Goal: Task Accomplishment & Management: Manage account settings

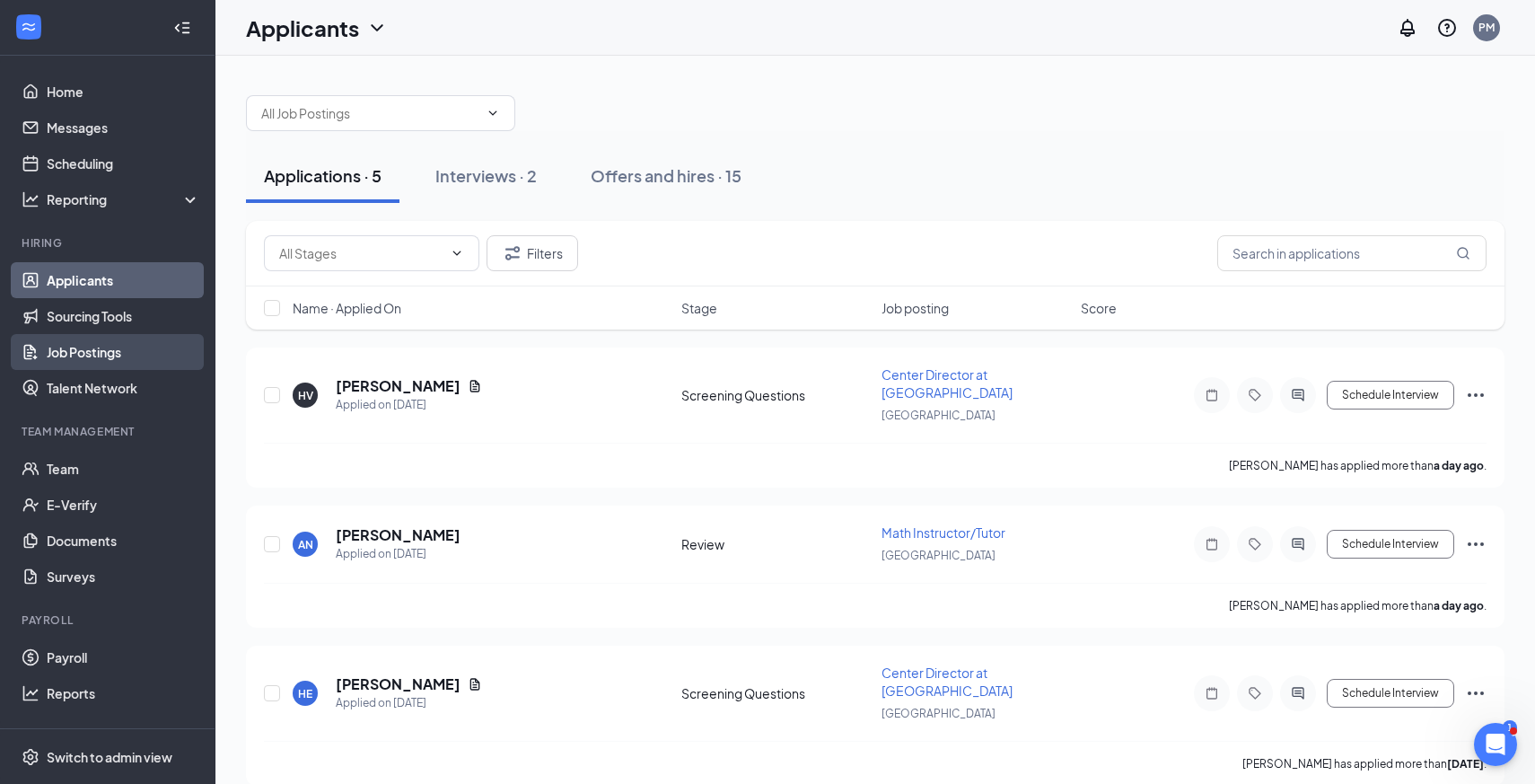
click at [105, 342] on link "Job Postings" at bounding box center [123, 352] width 153 height 36
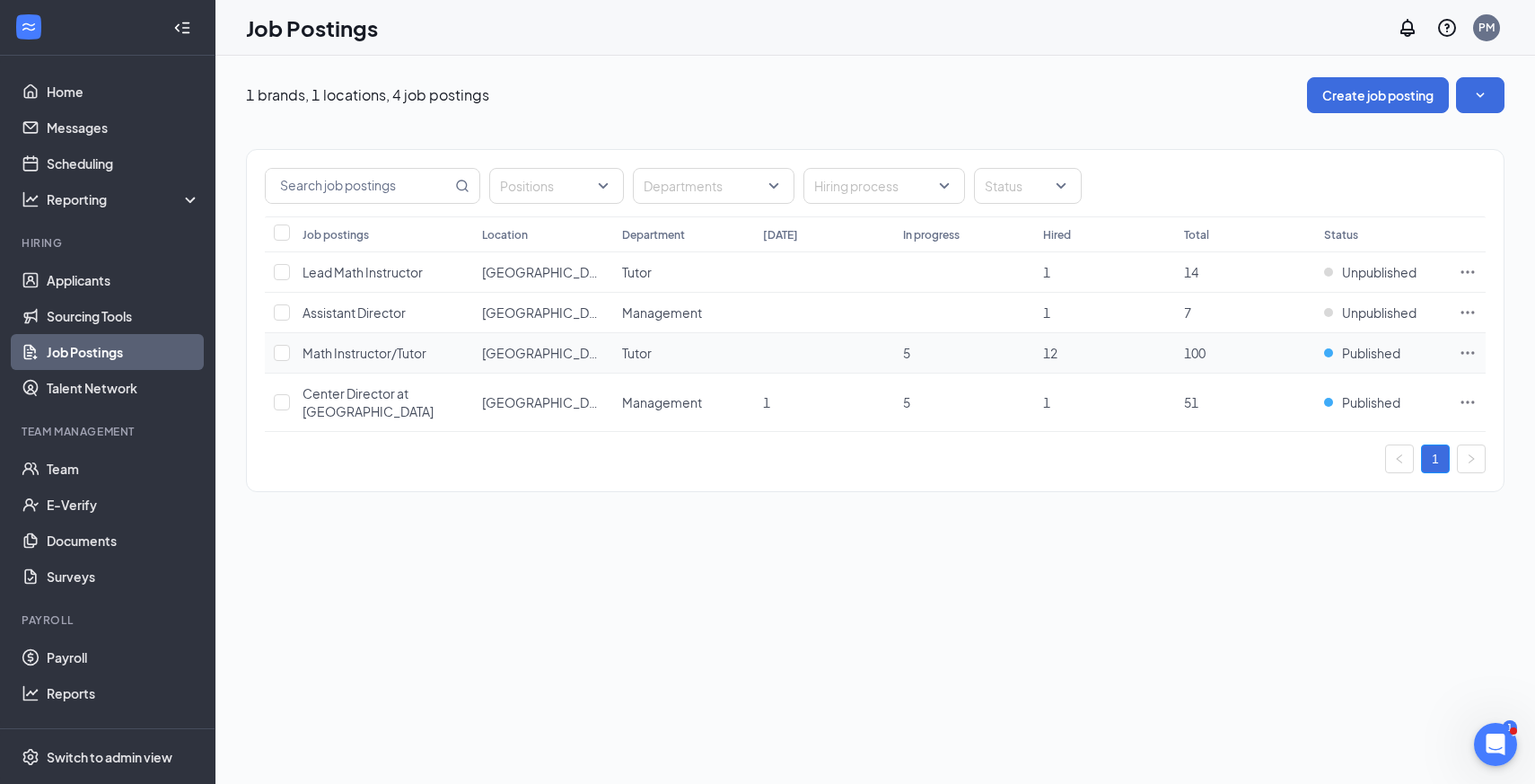
click at [1466, 358] on icon "Ellipses" at bounding box center [1468, 353] width 18 height 18
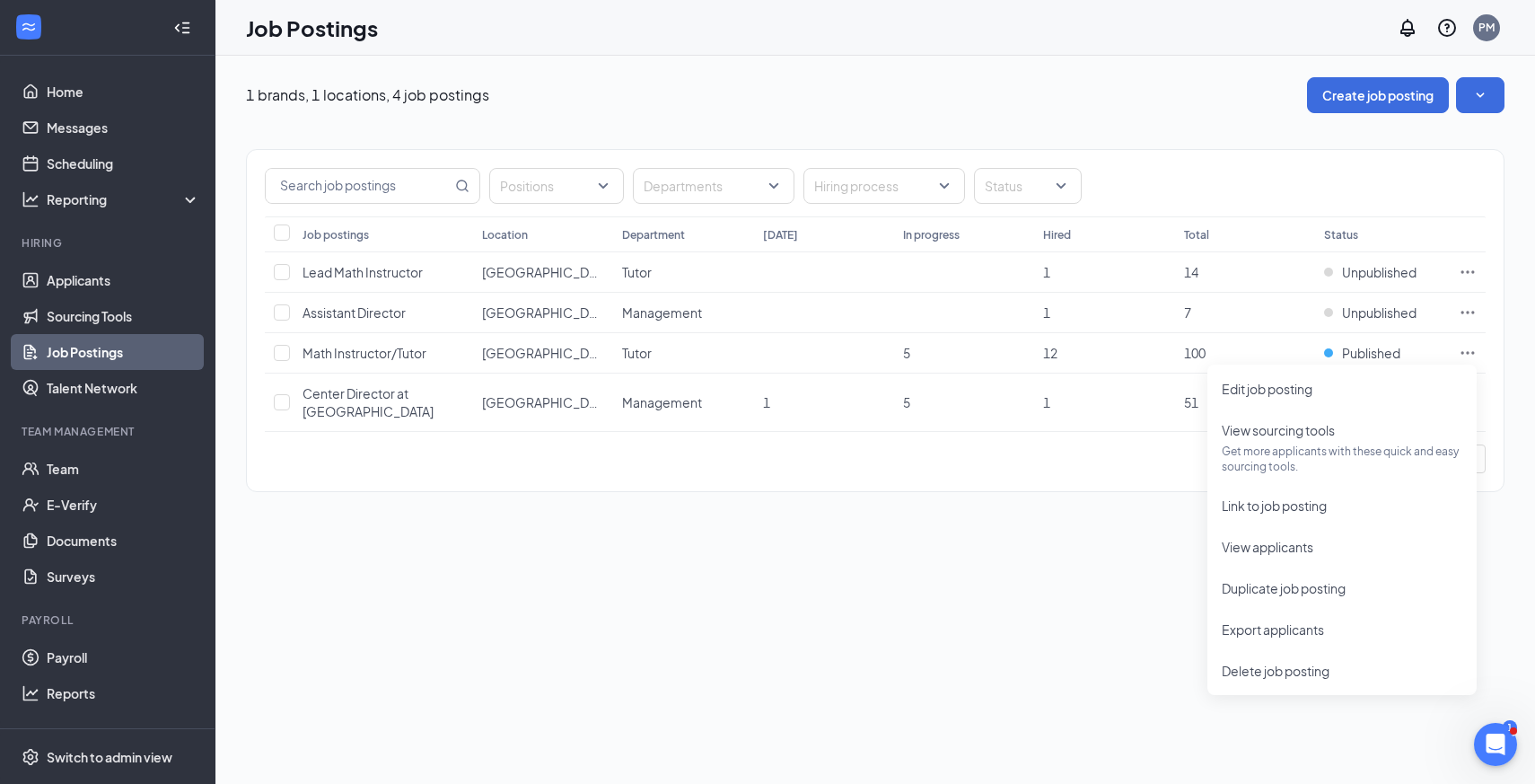
click at [1151, 586] on div "1 brands, 1 locations, 4 job postings Create job posting Positions Departments …" at bounding box center [875, 420] width 1320 height 728
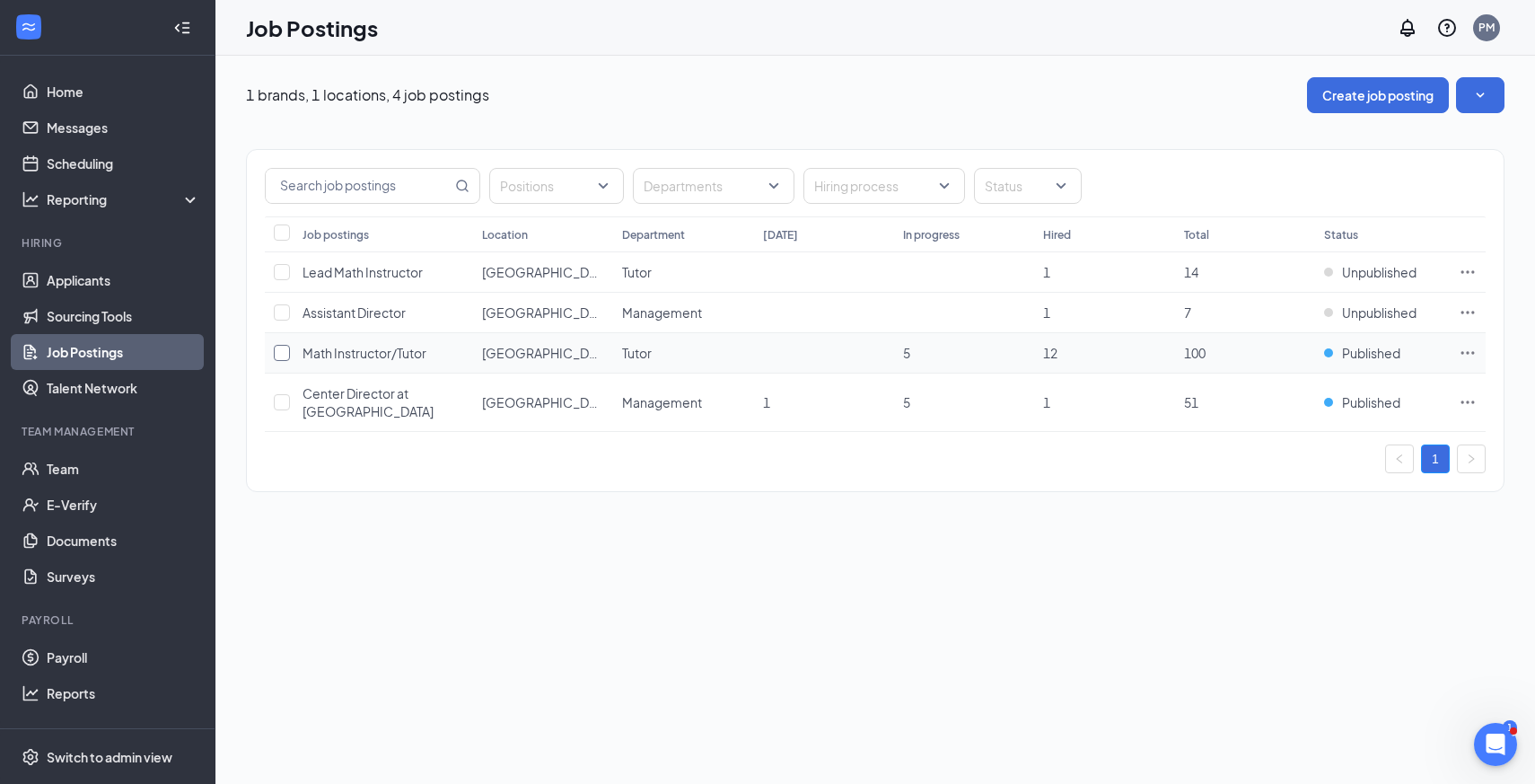
click at [277, 353] on input "checkbox" at bounding box center [282, 353] width 16 height 16
checkbox input "true"
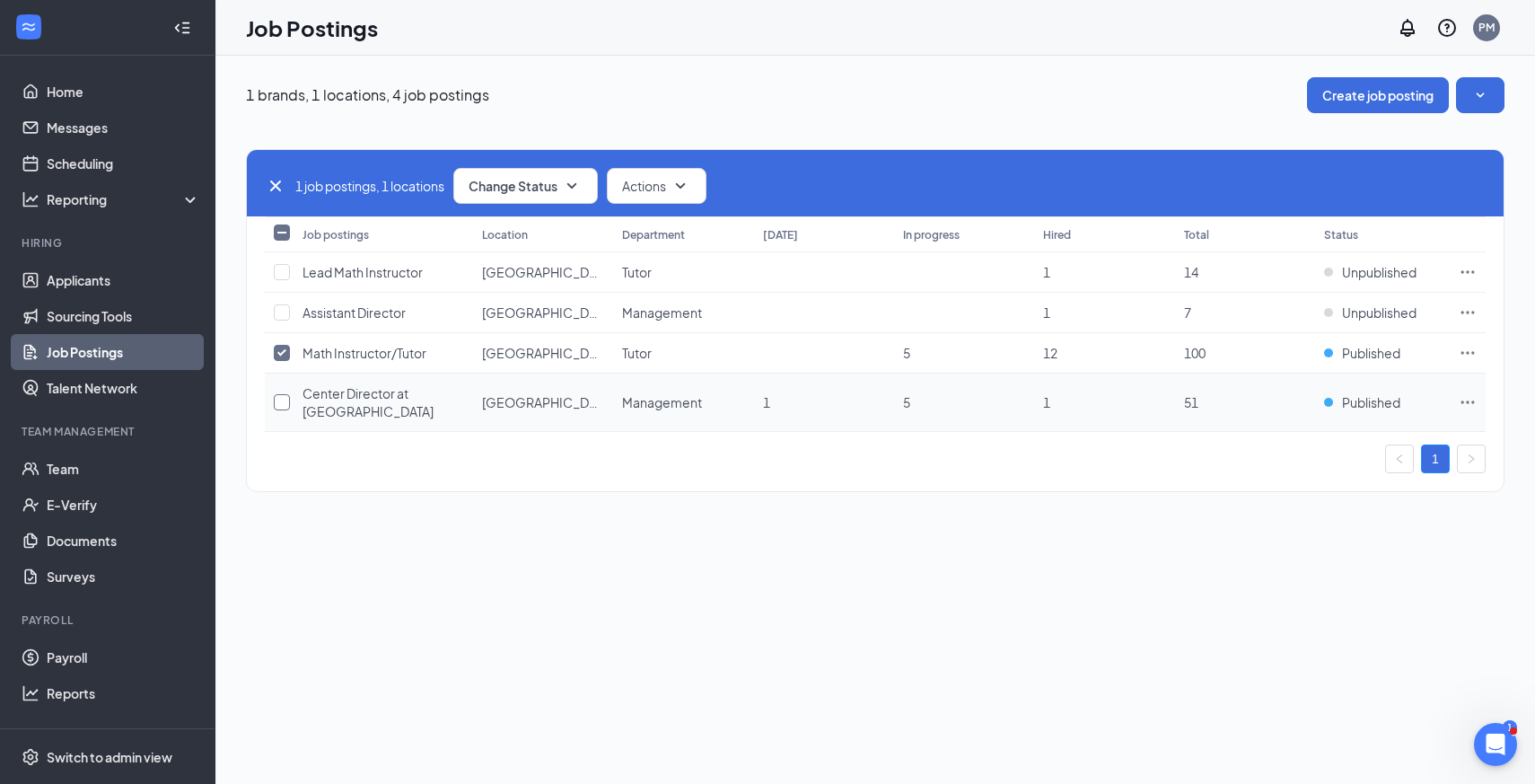
click at [284, 399] on input "checkbox" at bounding box center [282, 402] width 16 height 16
checkbox input "true"
click at [550, 192] on span "Change Status" at bounding box center [513, 186] width 89 height 13
click at [544, 271] on div "Unpublish" at bounding box center [565, 274] width 215 height 40
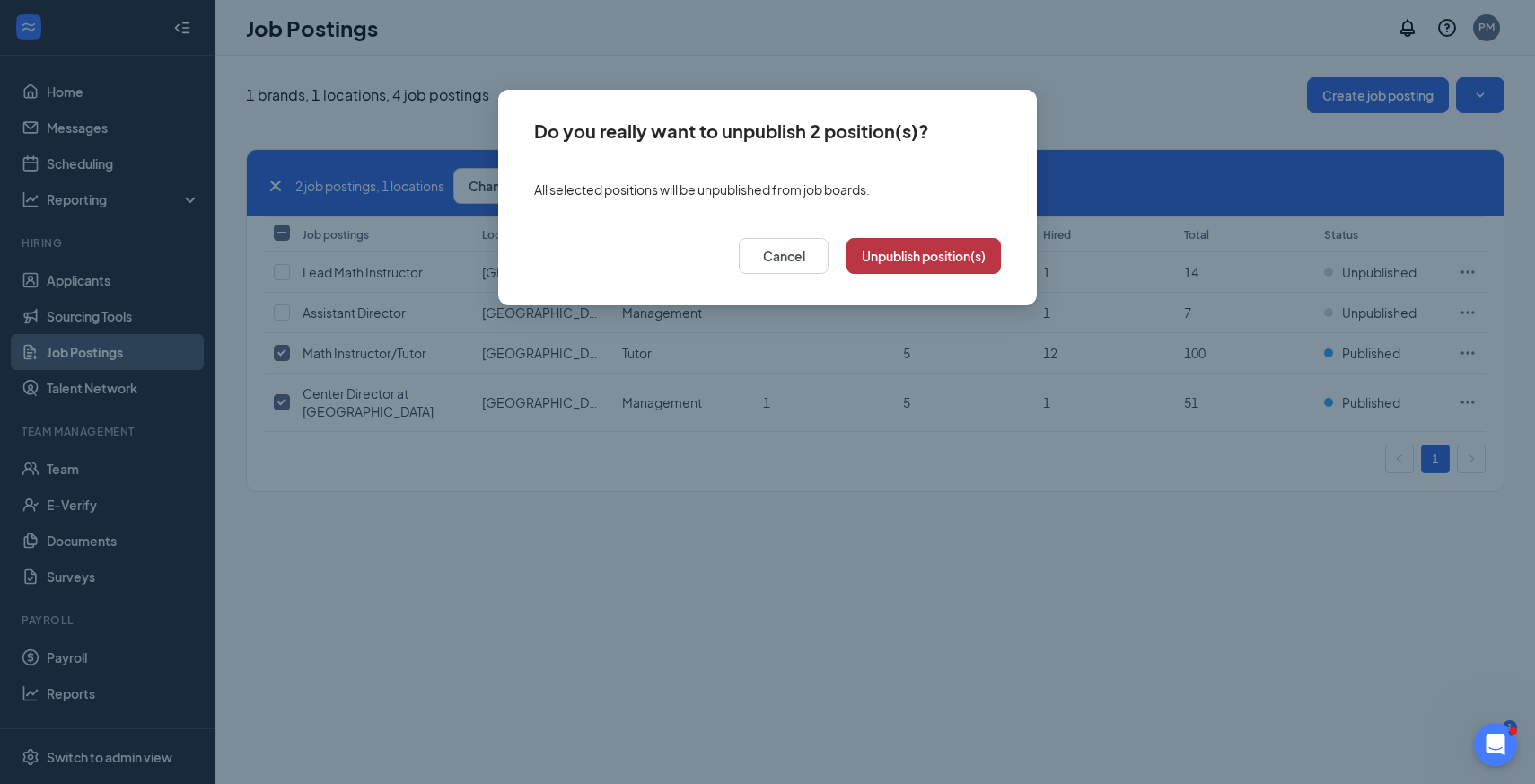
click at [910, 268] on button "Unpublish position(s)" at bounding box center [923, 256] width 154 height 36
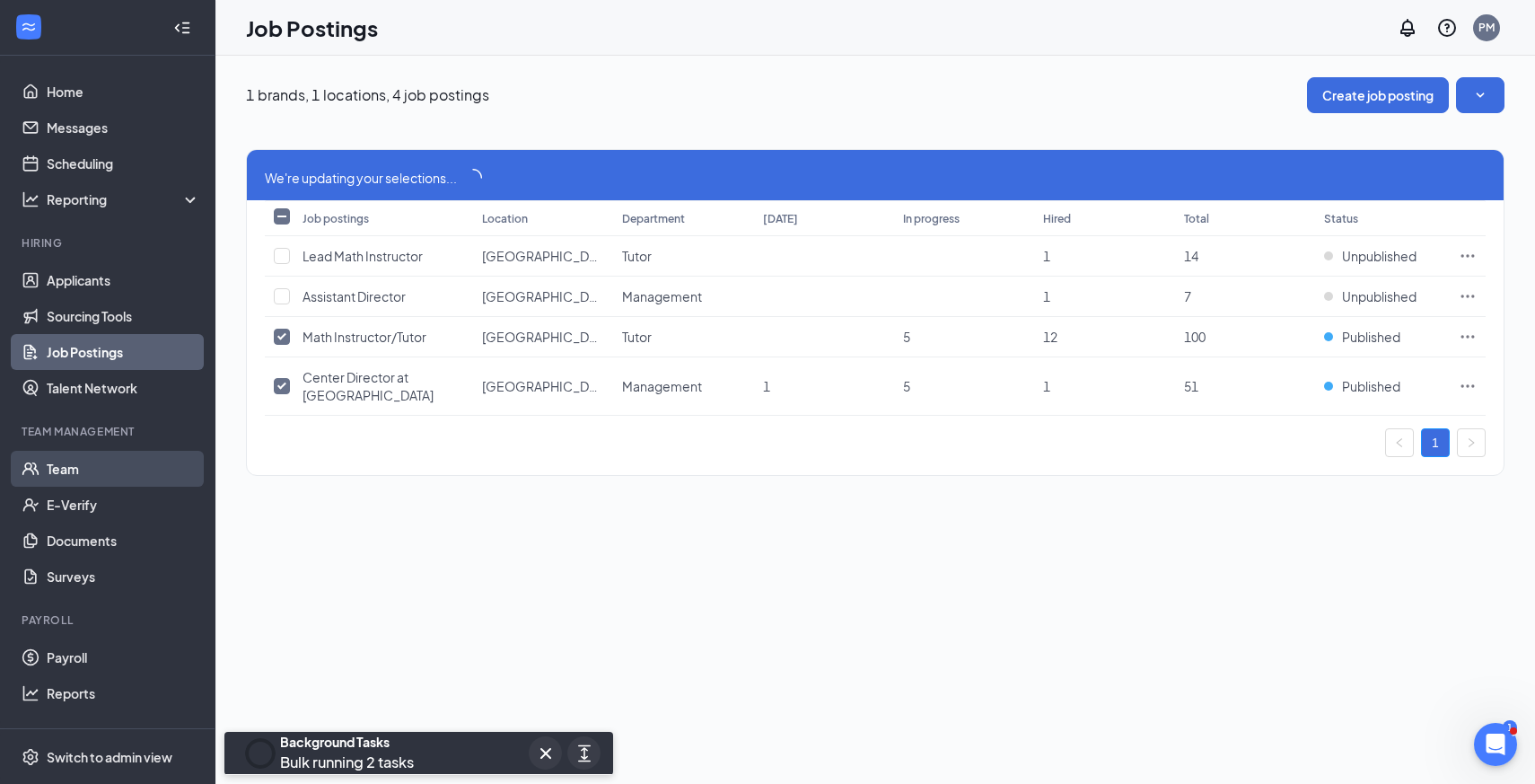
click at [112, 471] on link "Team" at bounding box center [123, 469] width 153 height 36
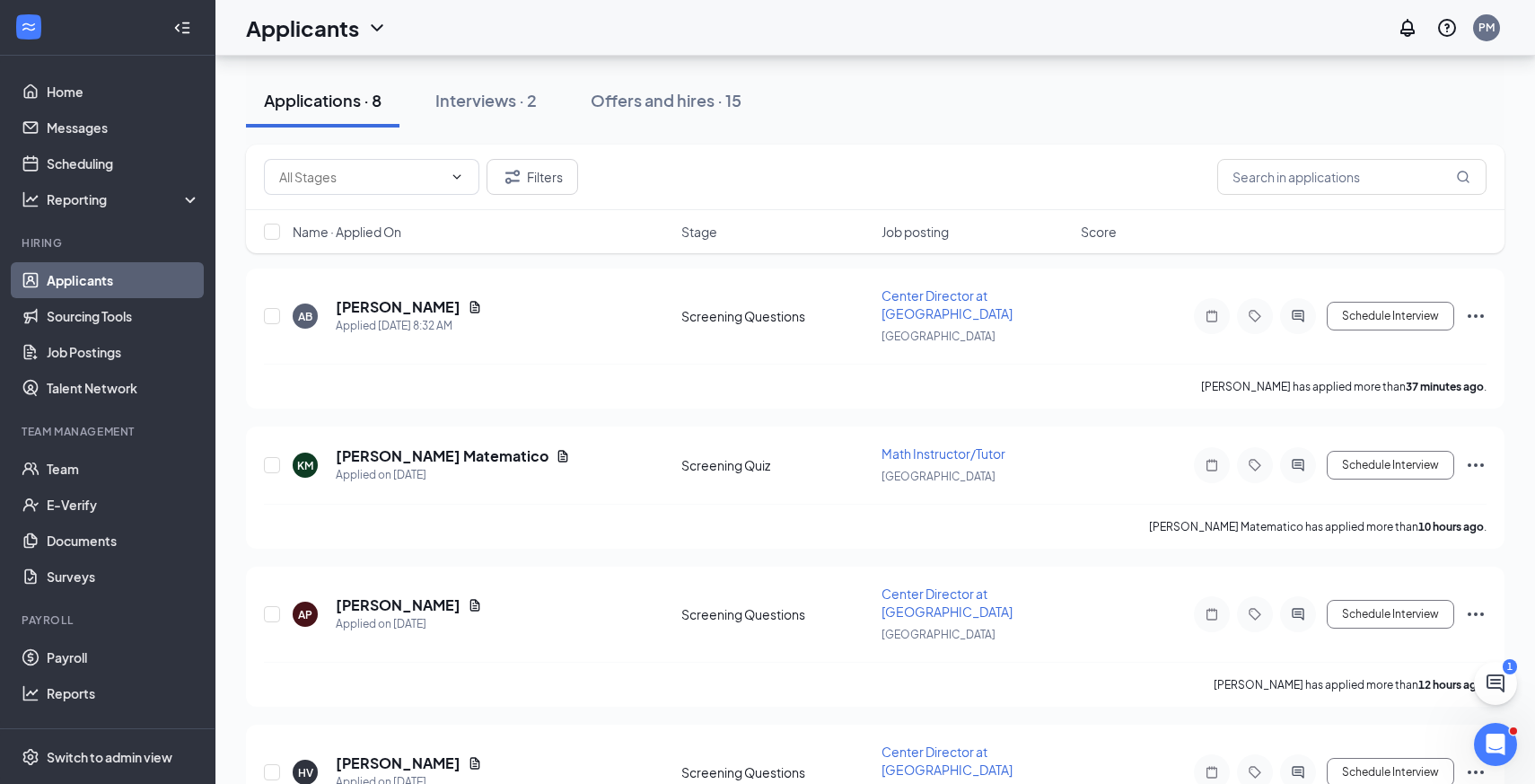
scroll to position [81, 0]
click at [476, 298] on icon "Document" at bounding box center [475, 305] width 14 height 14
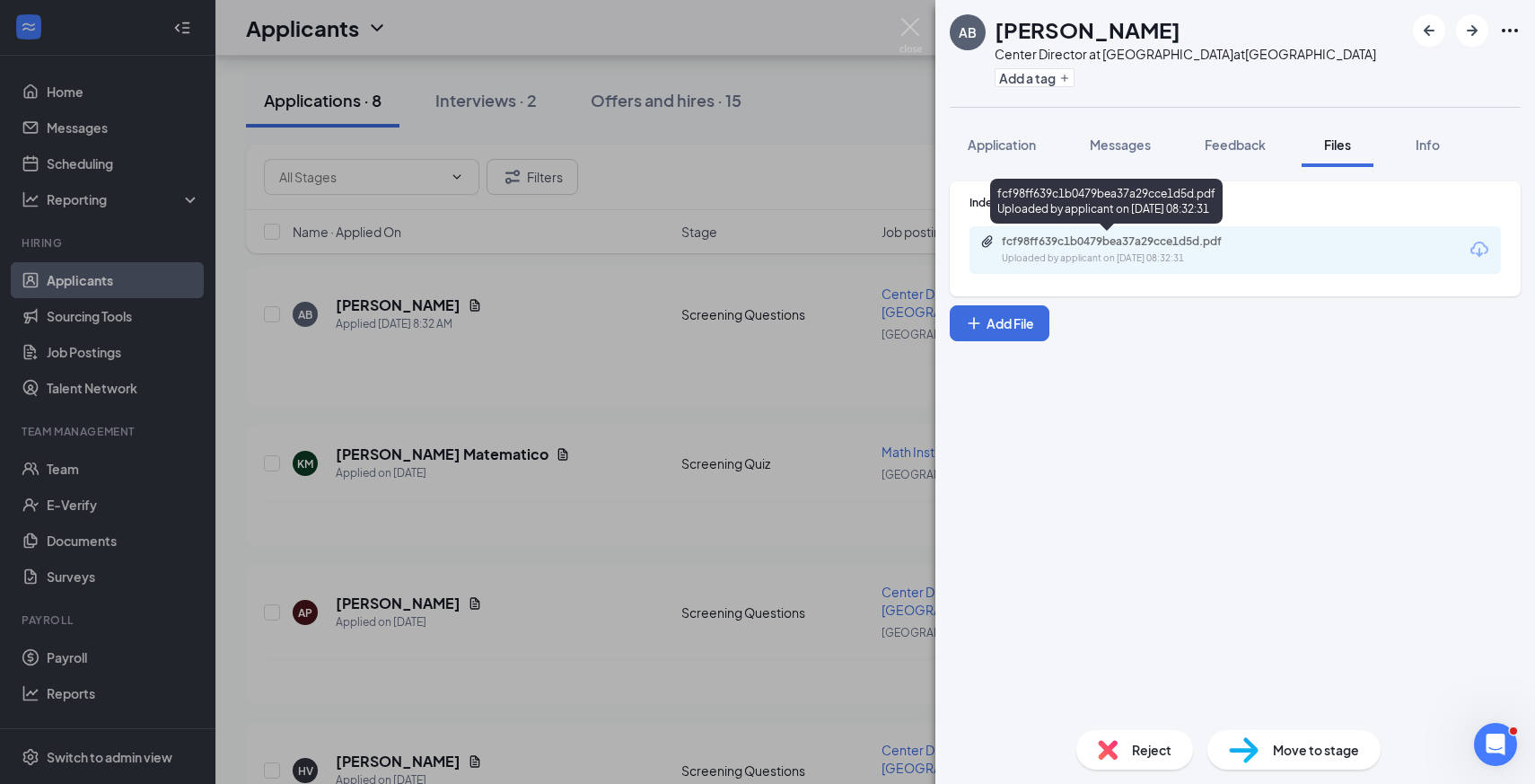
click at [1110, 246] on div "fcf98ff639c1b0479bea37a29cce1d5d.pdf" at bounding box center [1128, 242] width 251 height 14
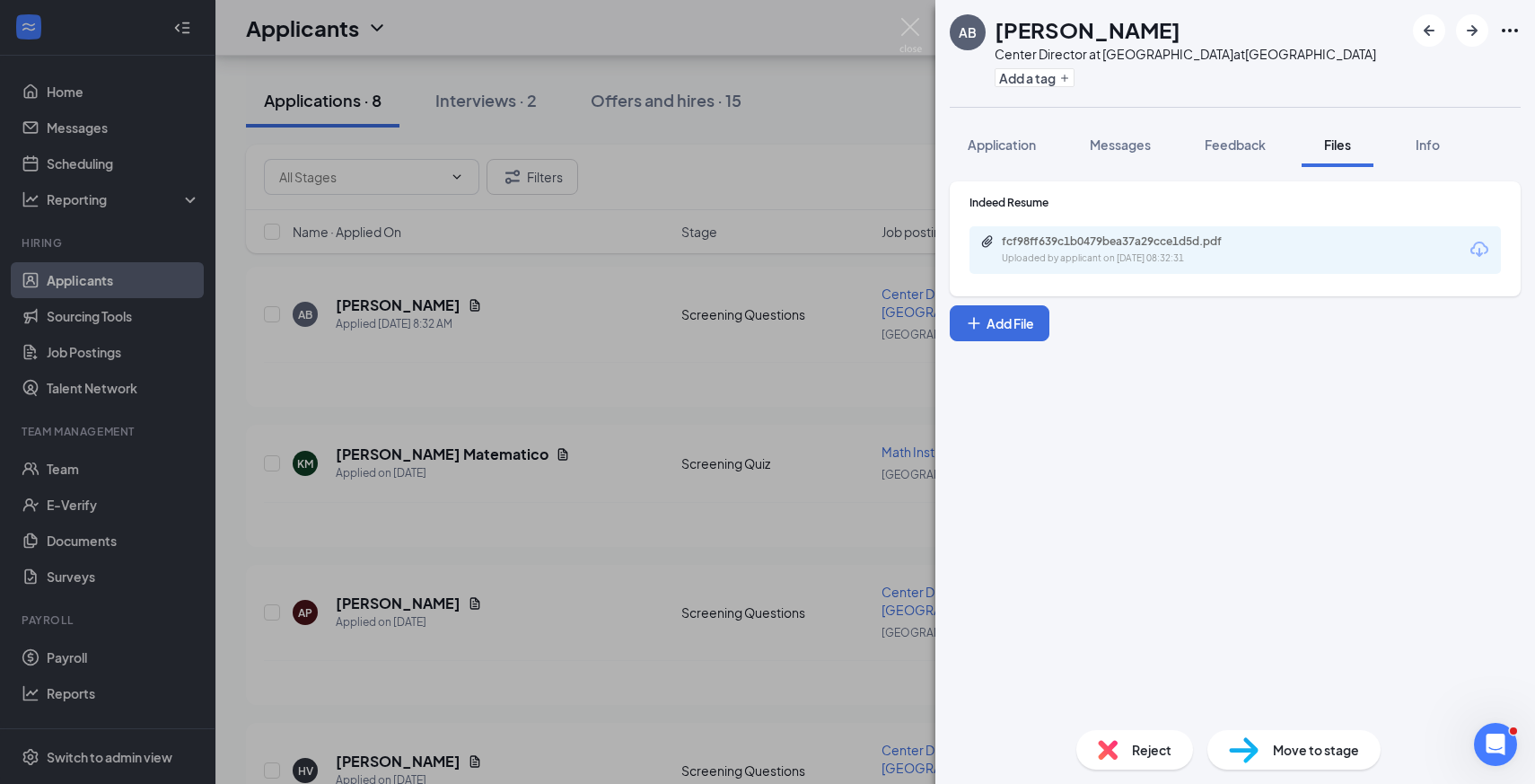
click at [849, 357] on div "[PERSON_NAME] Bedingfield Center Director at Mathnasium at [GEOGRAPHIC_DATA] Ad…" at bounding box center [767, 392] width 1535 height 784
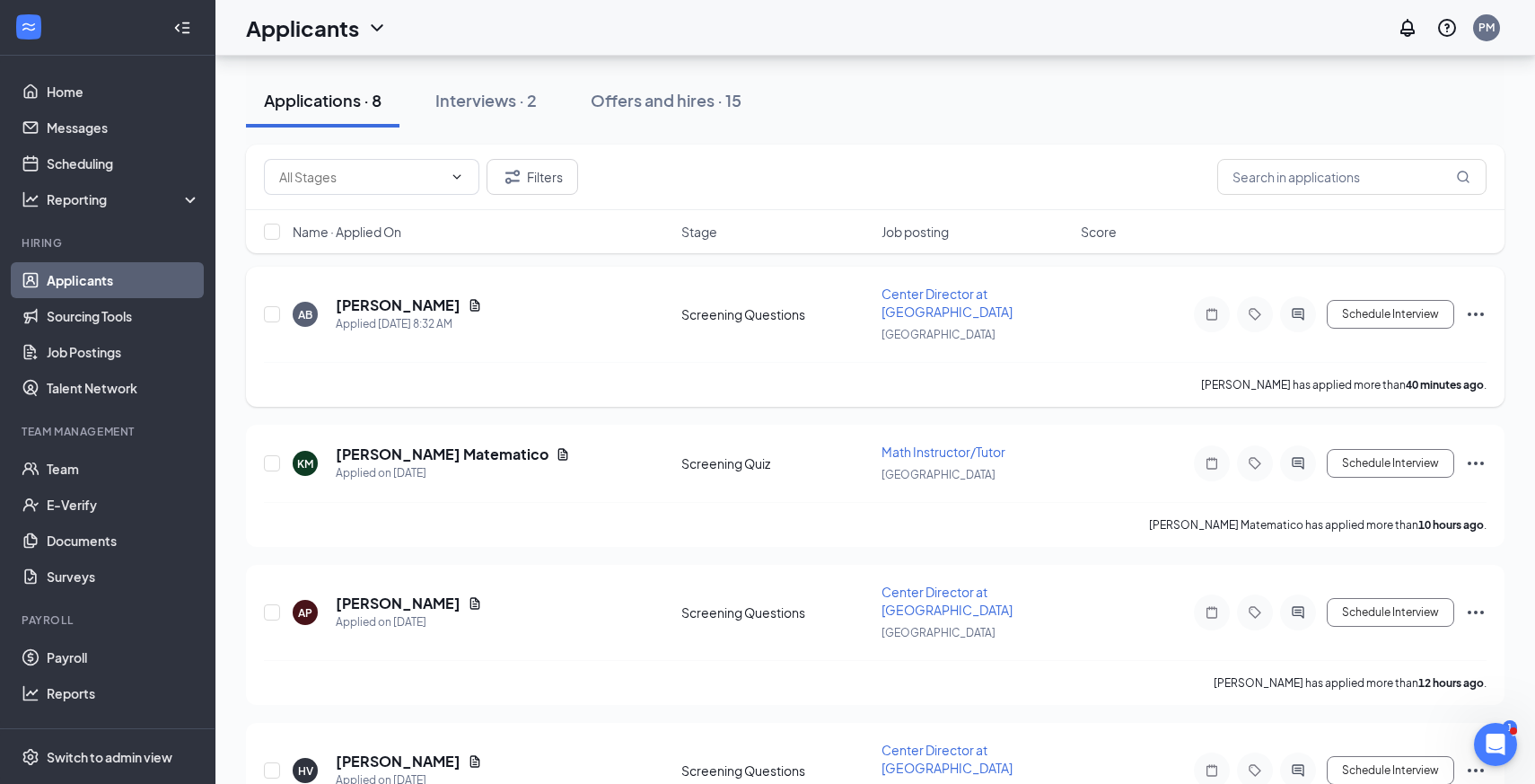
click at [1474, 307] on icon "Ellipses" at bounding box center [1476, 315] width 22 height 22
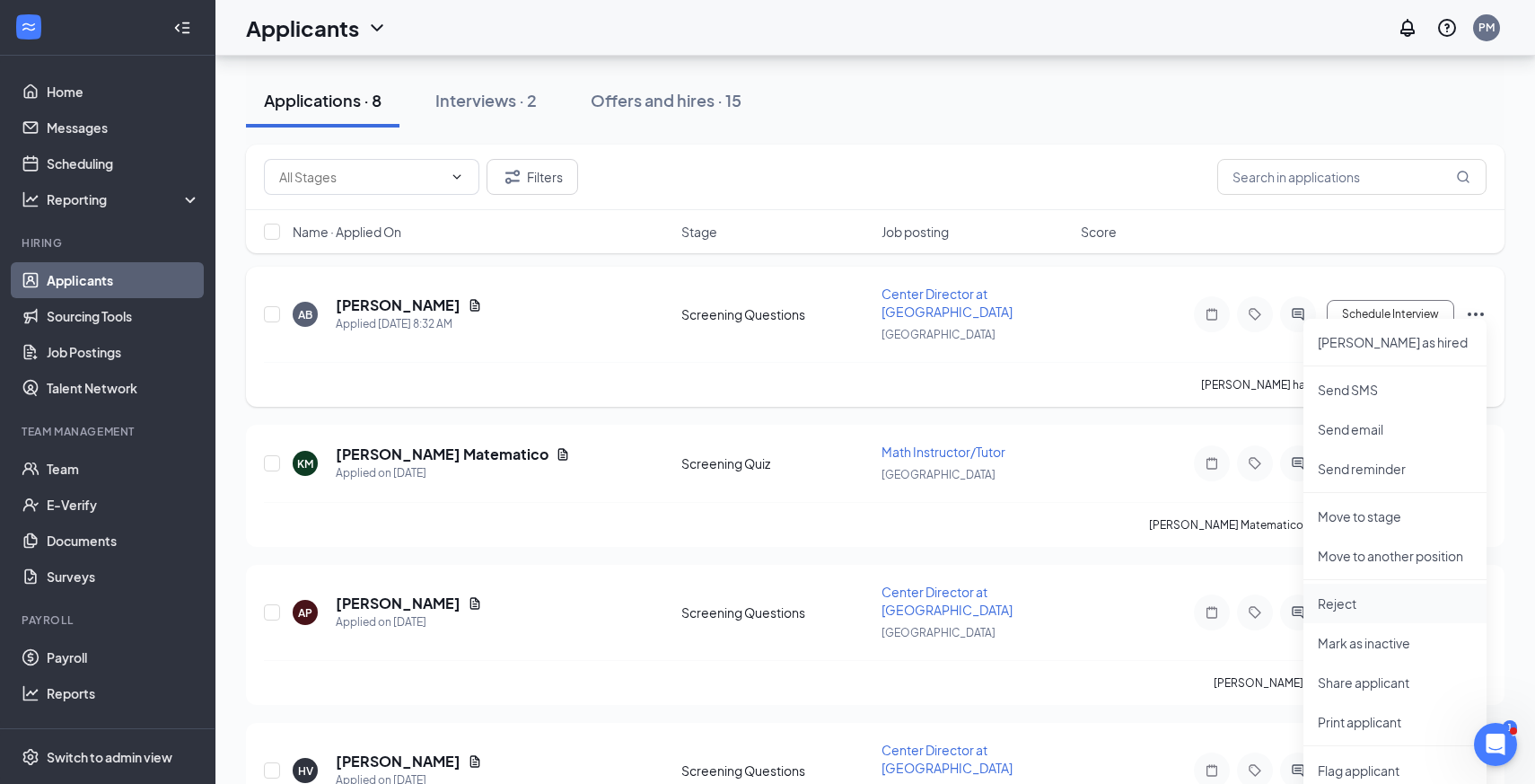
click at [1402, 609] on p "Reject" at bounding box center [1394, 603] width 154 height 18
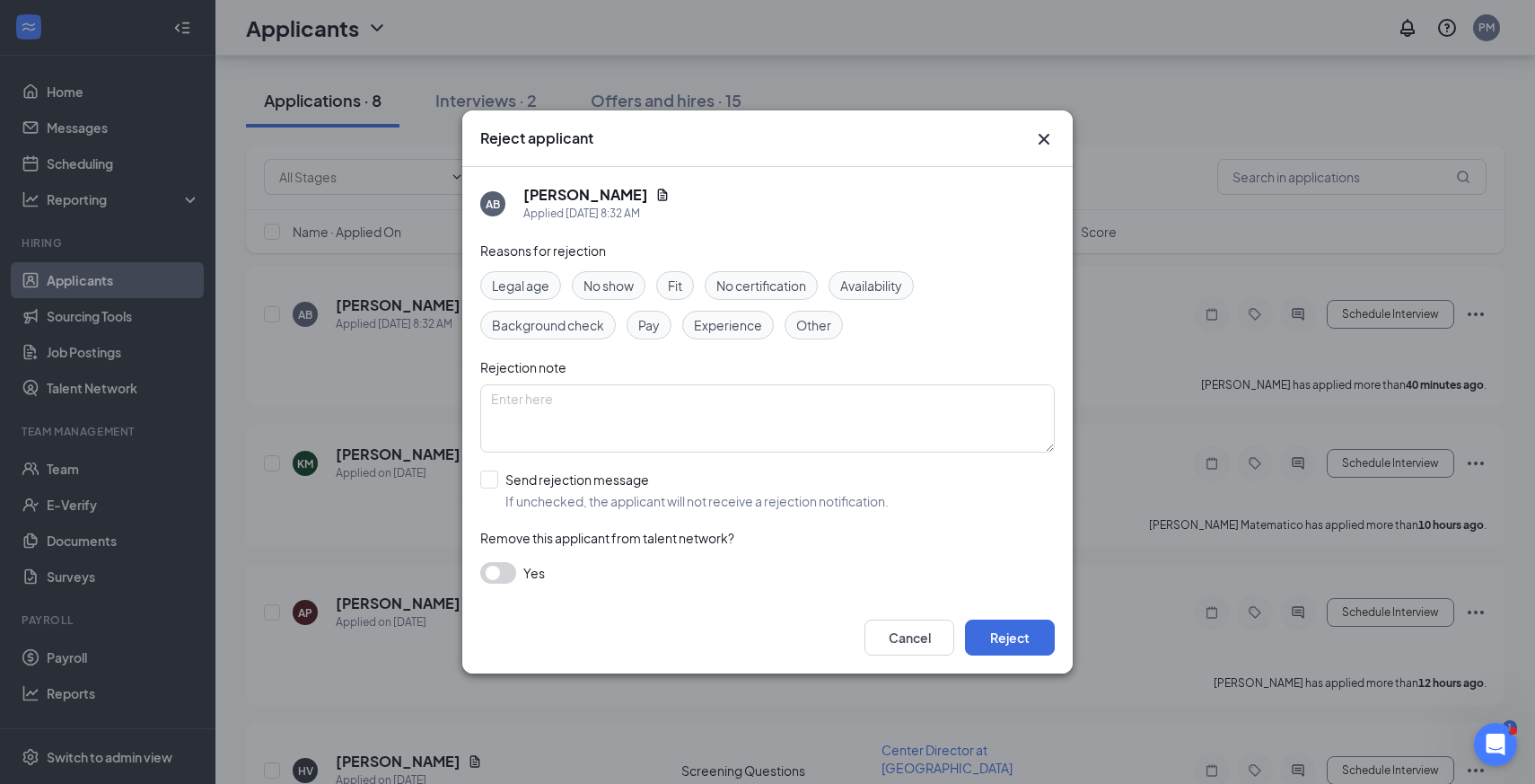
click at [687, 282] on div "Fit" at bounding box center [675, 286] width 38 height 29
click at [1009, 642] on button "Reject" at bounding box center [1010, 637] width 90 height 36
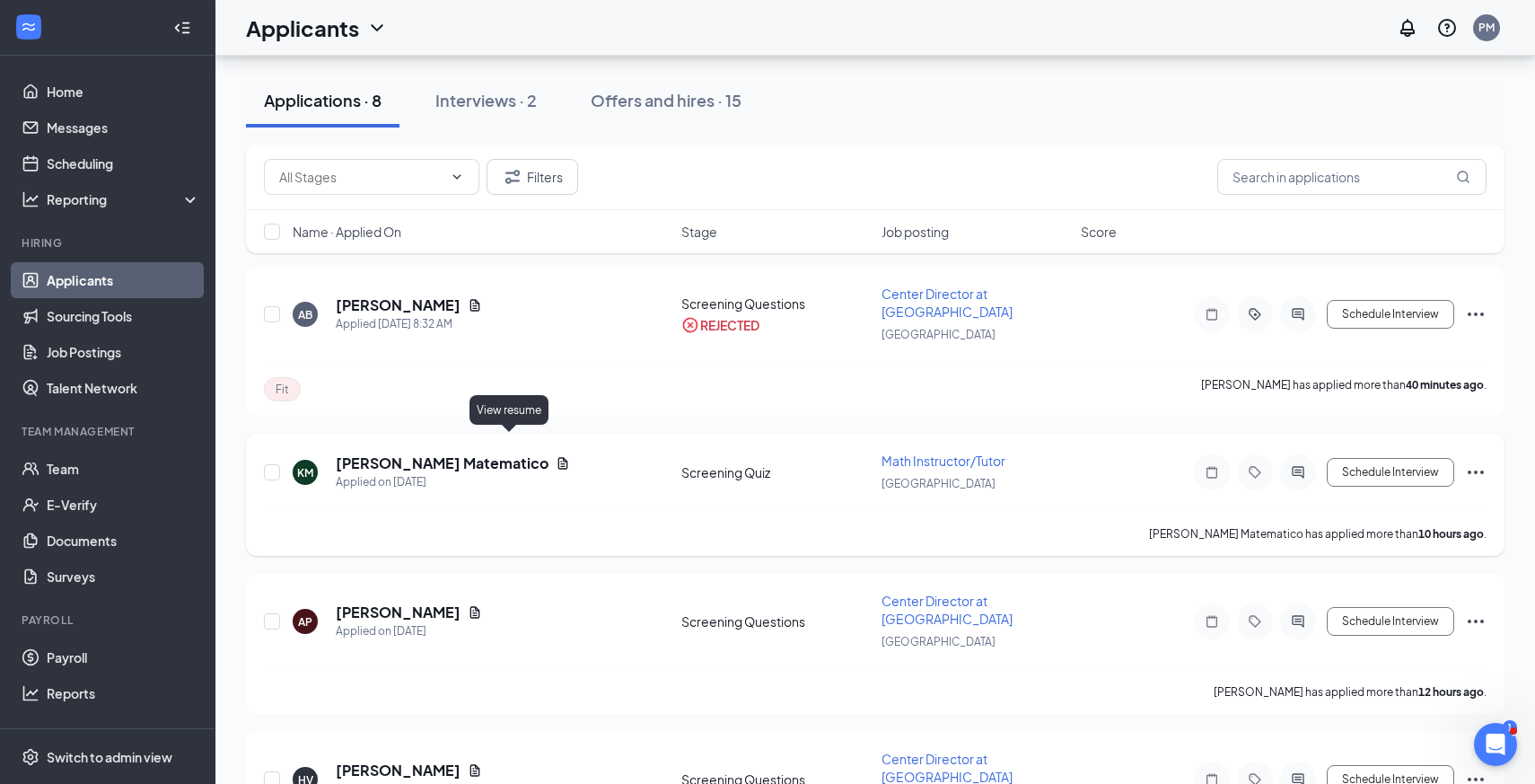
click at [559, 457] on icon "Document" at bounding box center [563, 462] width 10 height 12
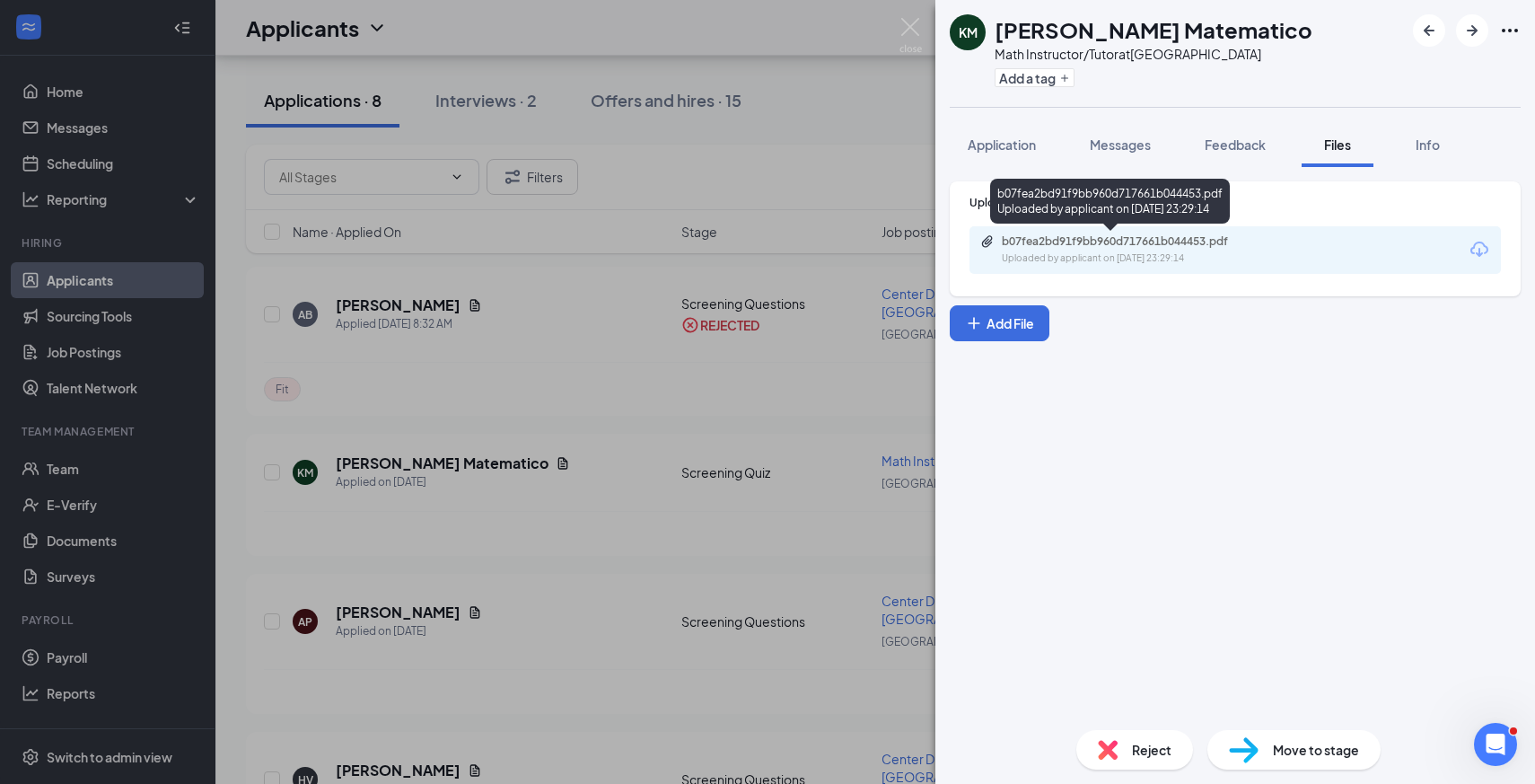
click at [1120, 256] on div "Uploaded by applicant on [DATE] 23:29:14" at bounding box center [1137, 259] width 270 height 14
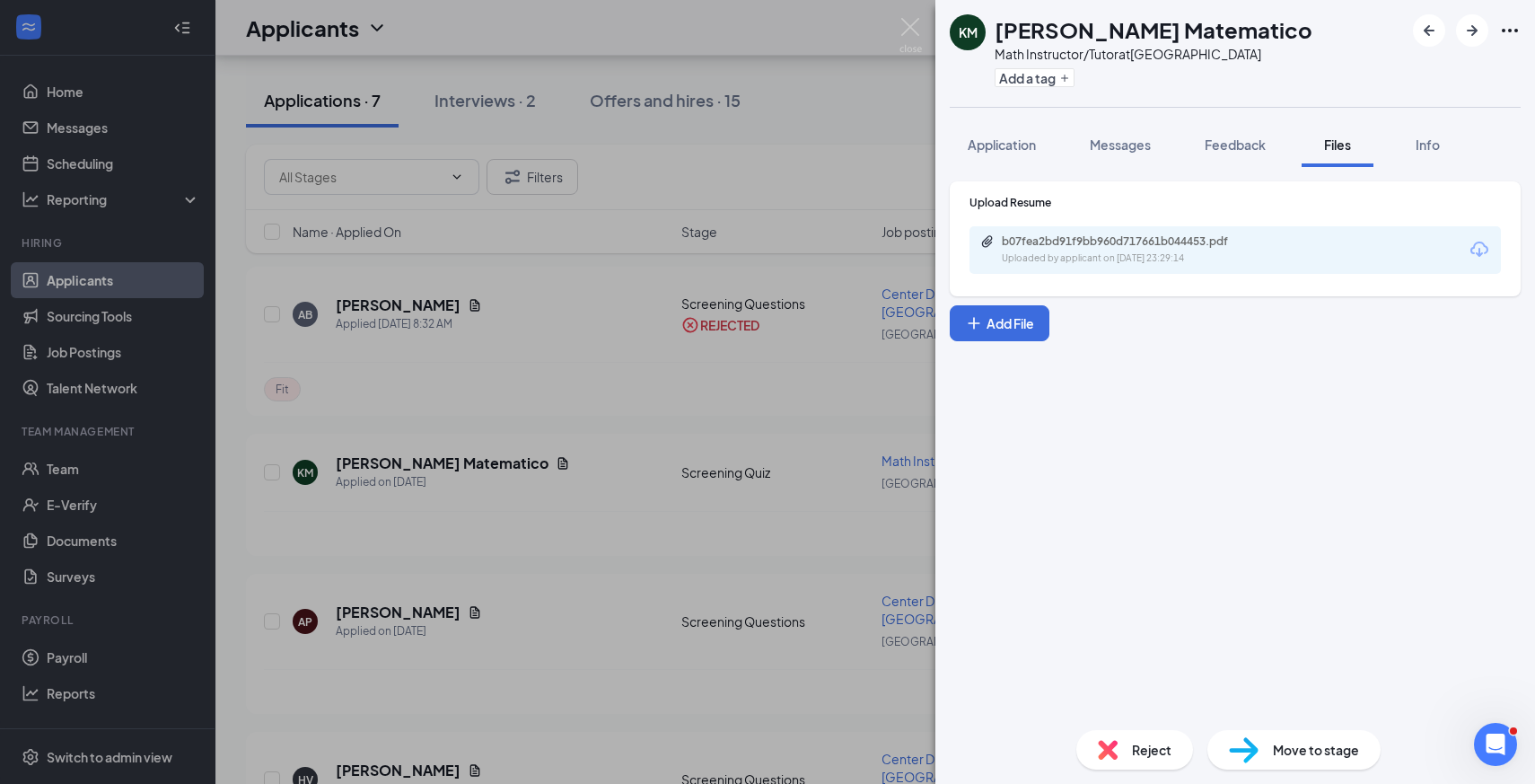
click at [611, 438] on div "KM [PERSON_NAME] Matematico Math Instructor/Tutor at [GEOGRAPHIC_DATA] Add a ta…" at bounding box center [767, 392] width 1535 height 784
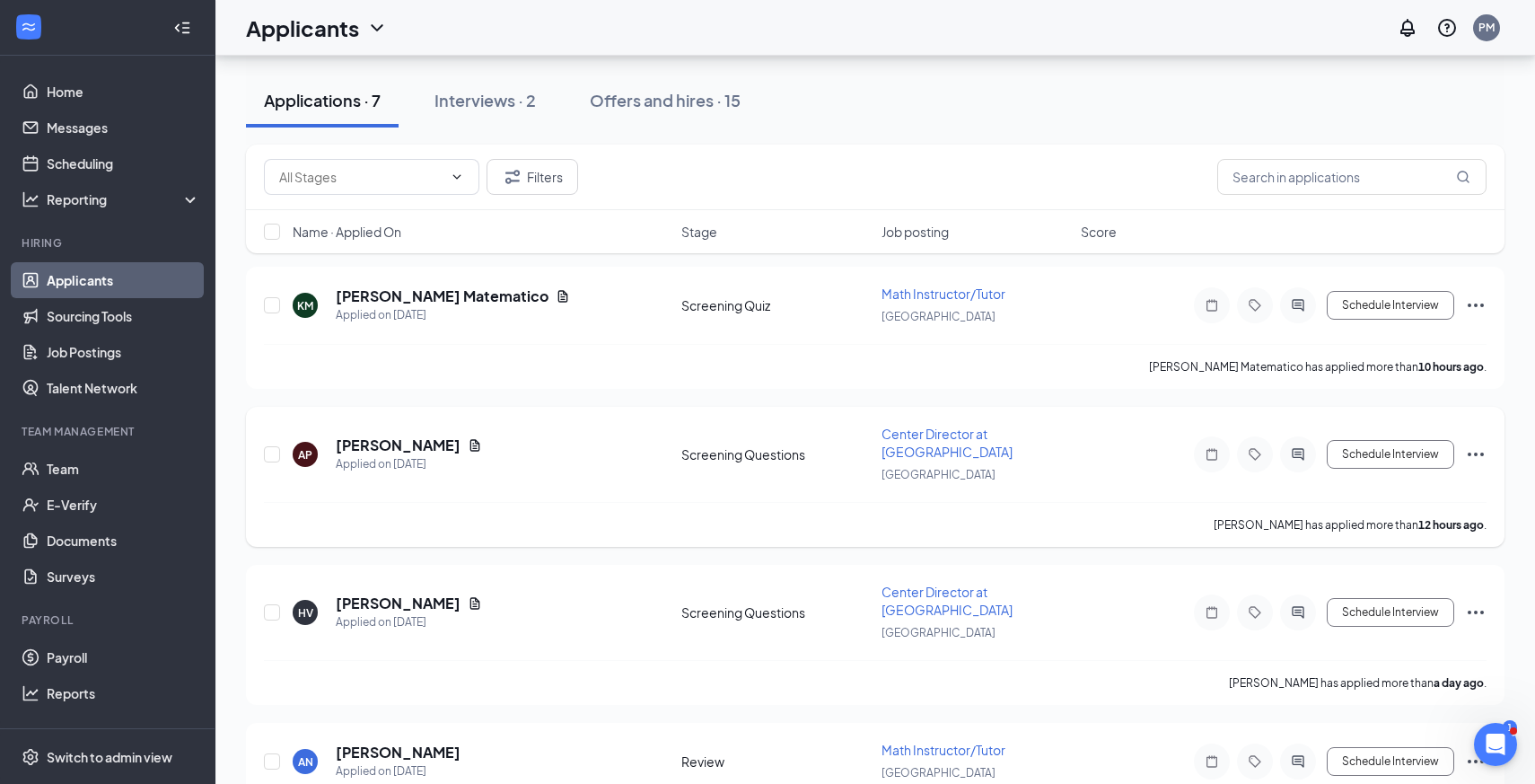
click at [1473, 447] on icon "Ellipses" at bounding box center [1476, 454] width 22 height 22
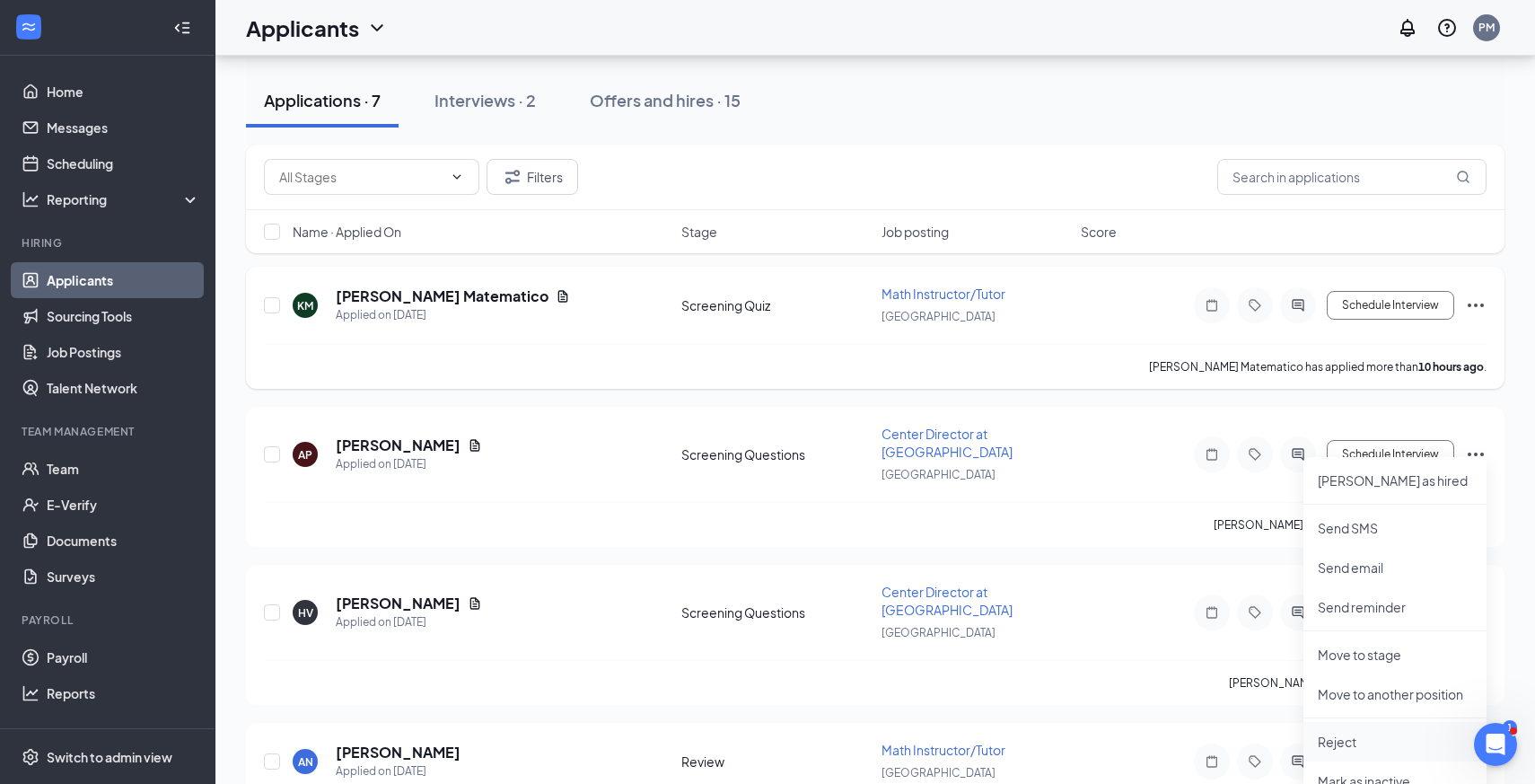
click at [1374, 744] on p "Reject" at bounding box center [1394, 742] width 154 height 18
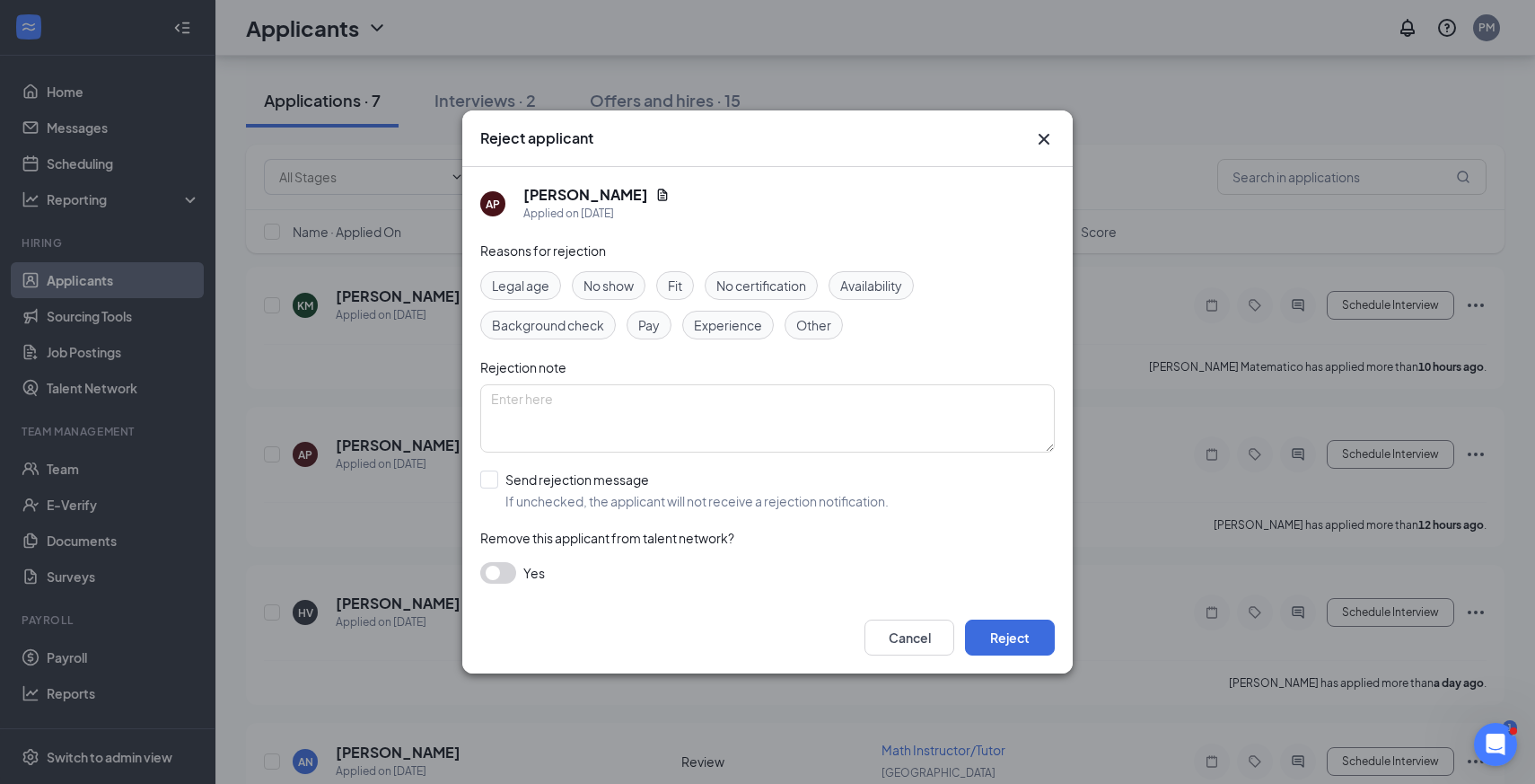
click at [890, 287] on span "Availability" at bounding box center [871, 286] width 62 height 20
click at [1013, 641] on button "Reject" at bounding box center [1010, 637] width 90 height 36
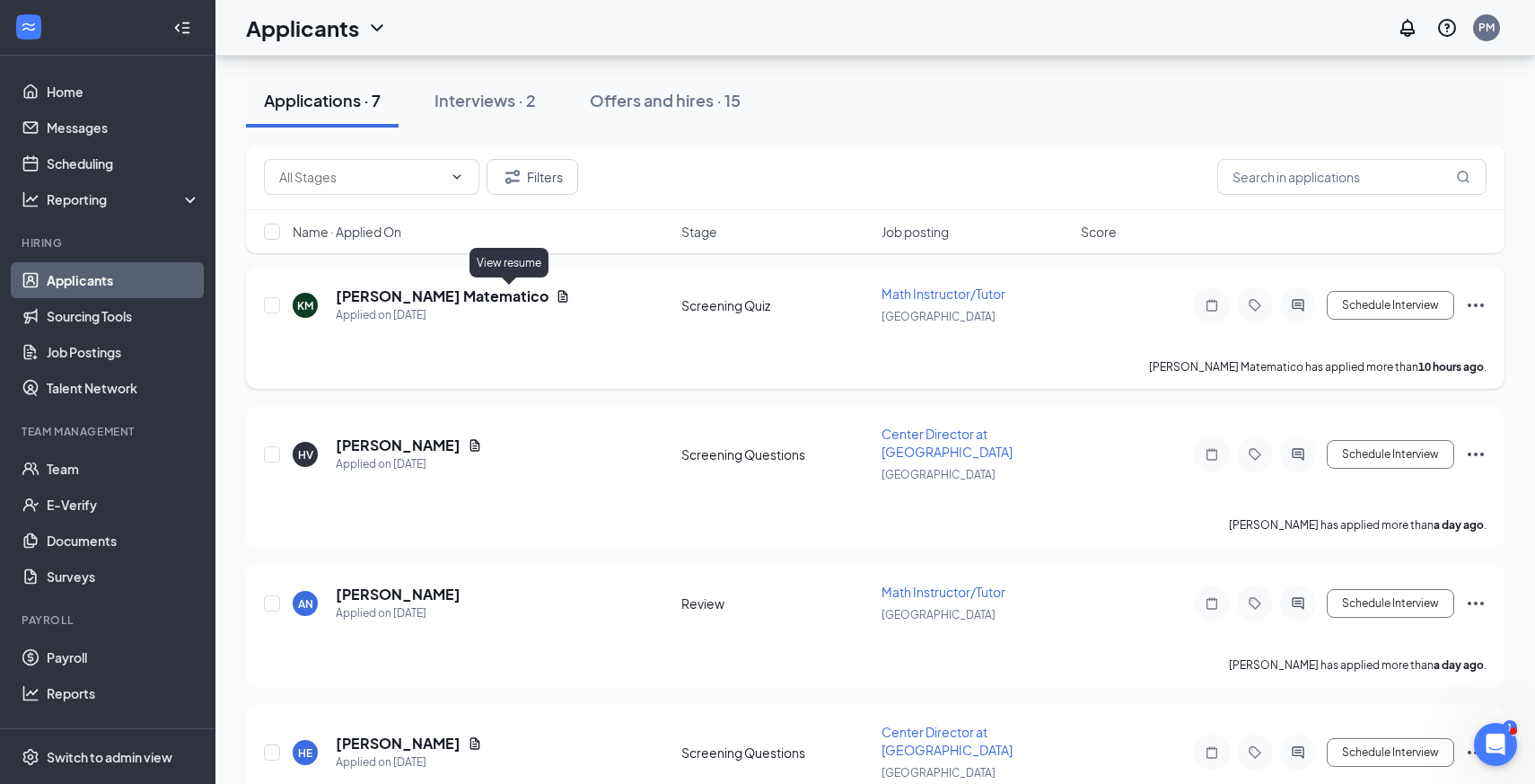
click at [556, 297] on icon "Document" at bounding box center [563, 296] width 14 height 14
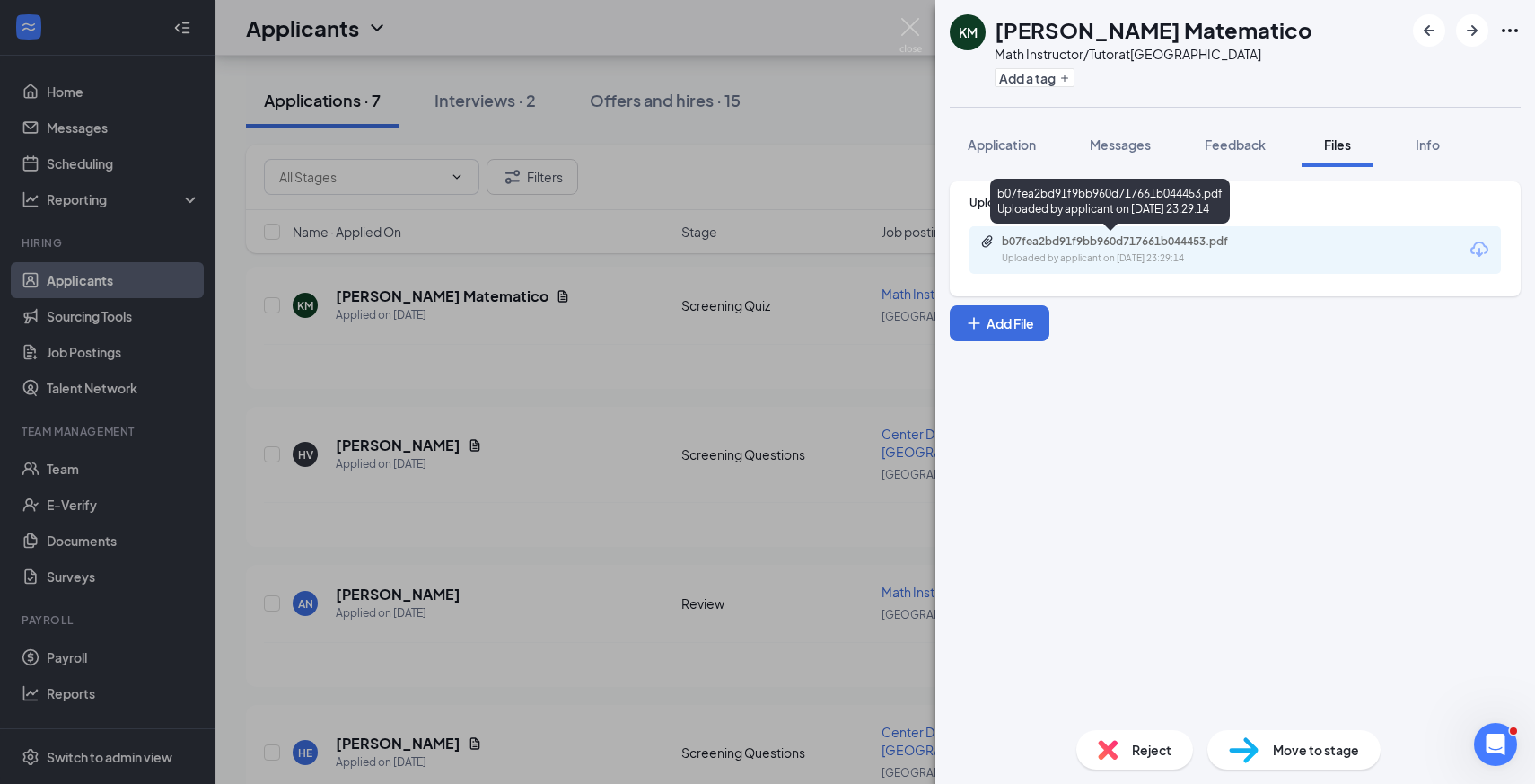
click at [1028, 249] on div "b07fea2bd91f9bb960d717661b044453.pdf Uploaded by applicant on [DATE] 23:29:14" at bounding box center [1126, 250] width 291 height 32
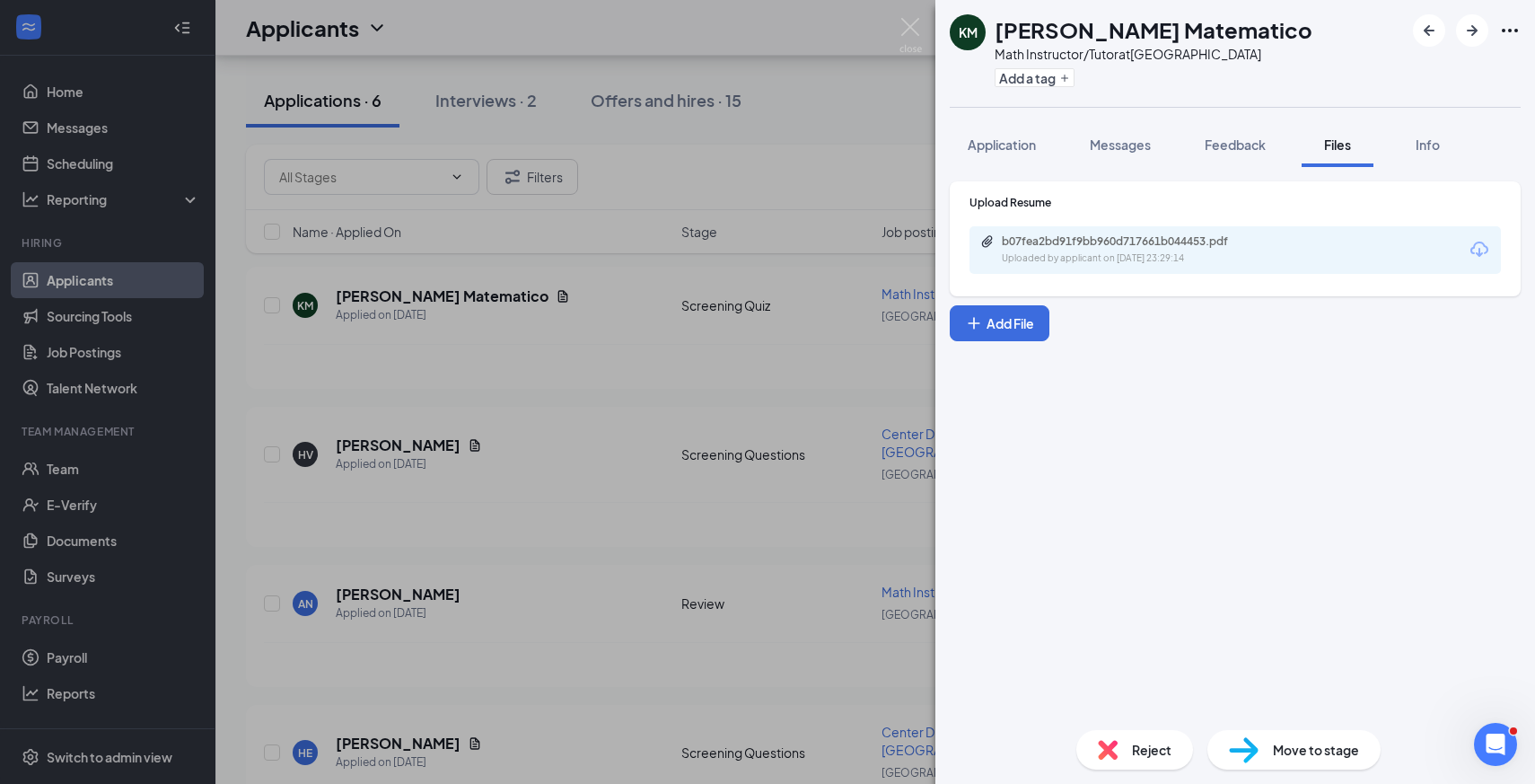
click at [617, 382] on div "KM [PERSON_NAME] Matematico Math Instructor/Tutor at [GEOGRAPHIC_DATA] Add a ta…" at bounding box center [767, 392] width 1535 height 784
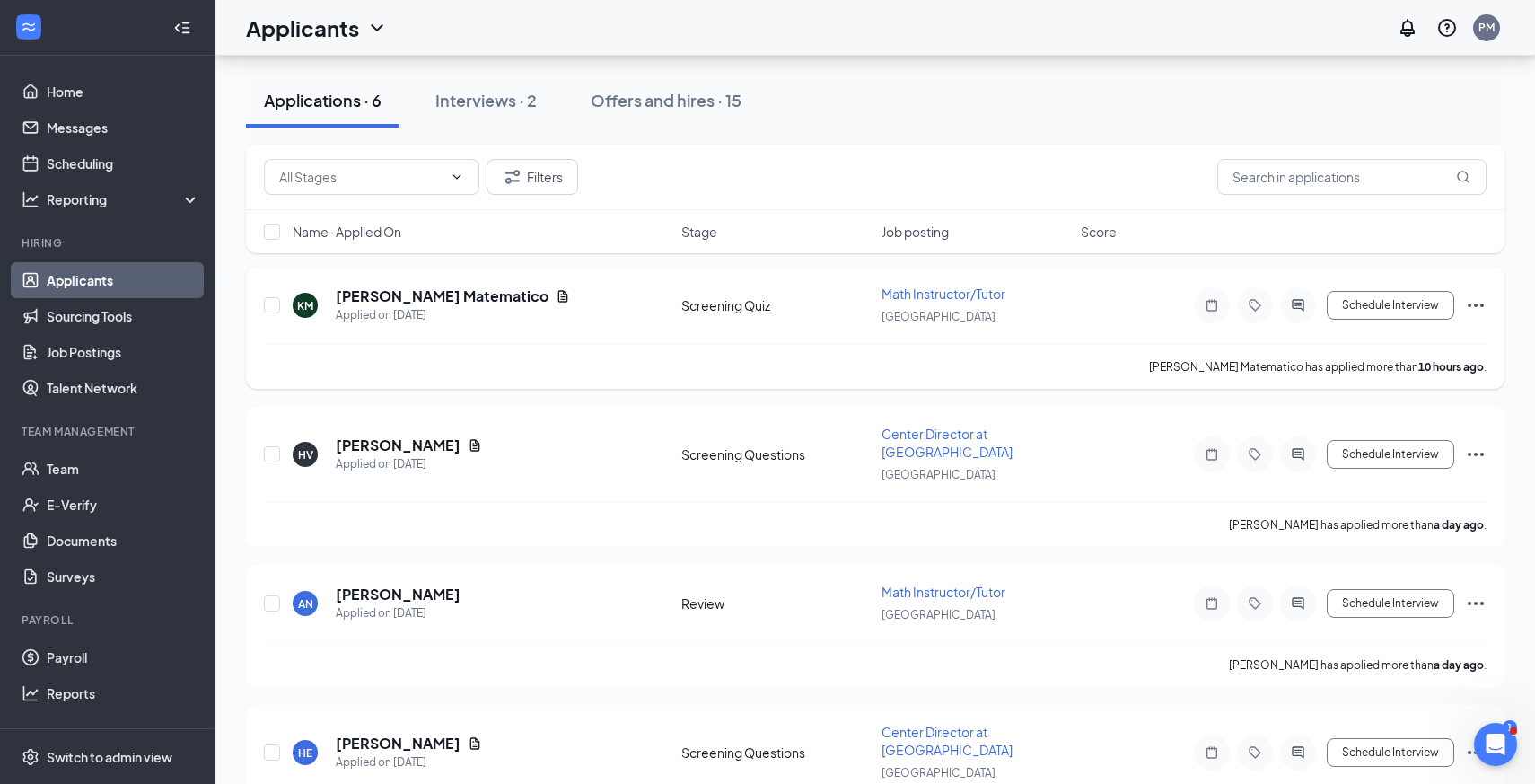
click at [1477, 305] on icon "Ellipses" at bounding box center [1476, 305] width 16 height 4
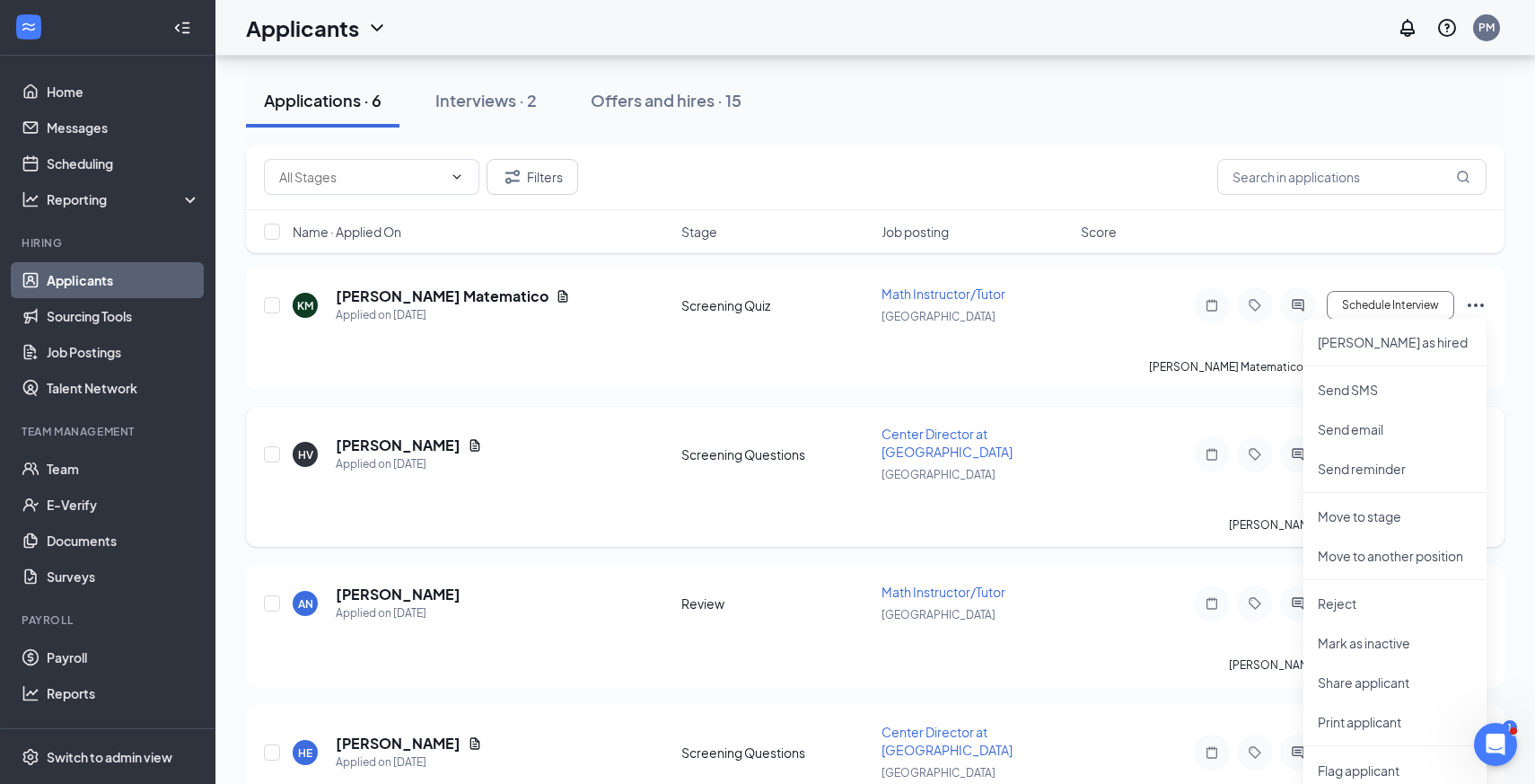
click at [629, 515] on div "[PERSON_NAME] has applied more than a day ago ." at bounding box center [875, 524] width 1223 height 45
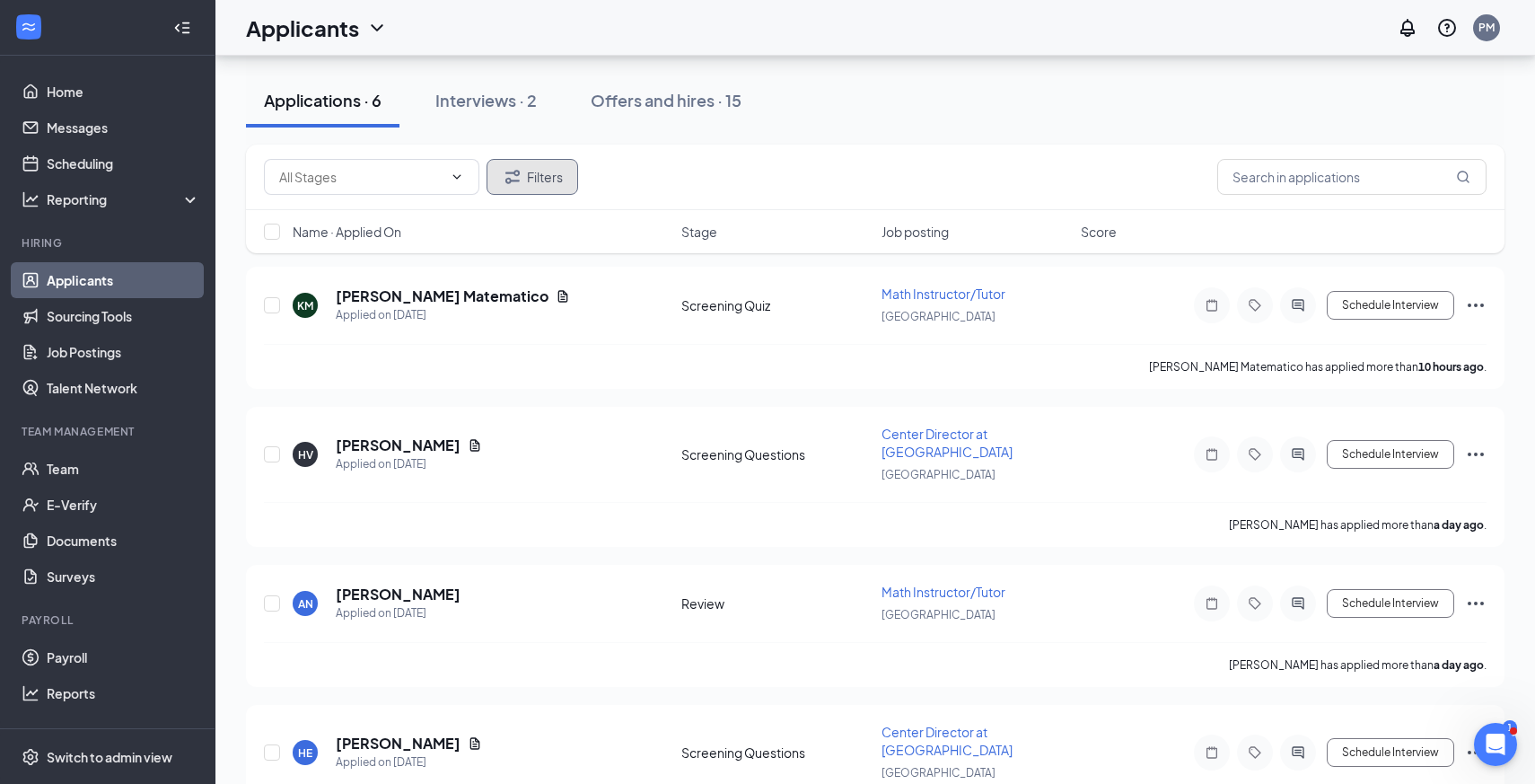
click at [533, 179] on button "Filters" at bounding box center [533, 177] width 92 height 36
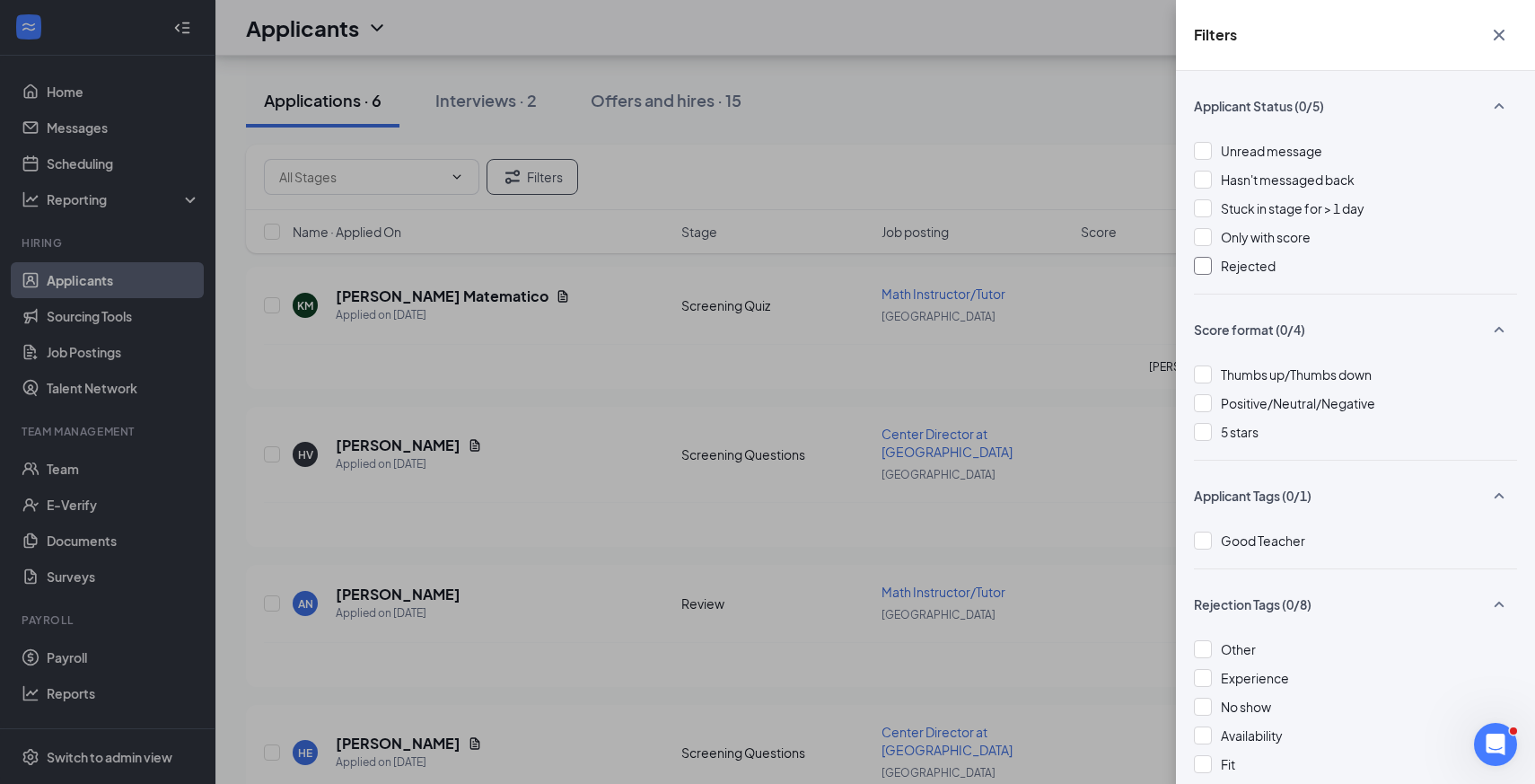
click at [1249, 269] on span "Rejected" at bounding box center [1248, 266] width 55 height 16
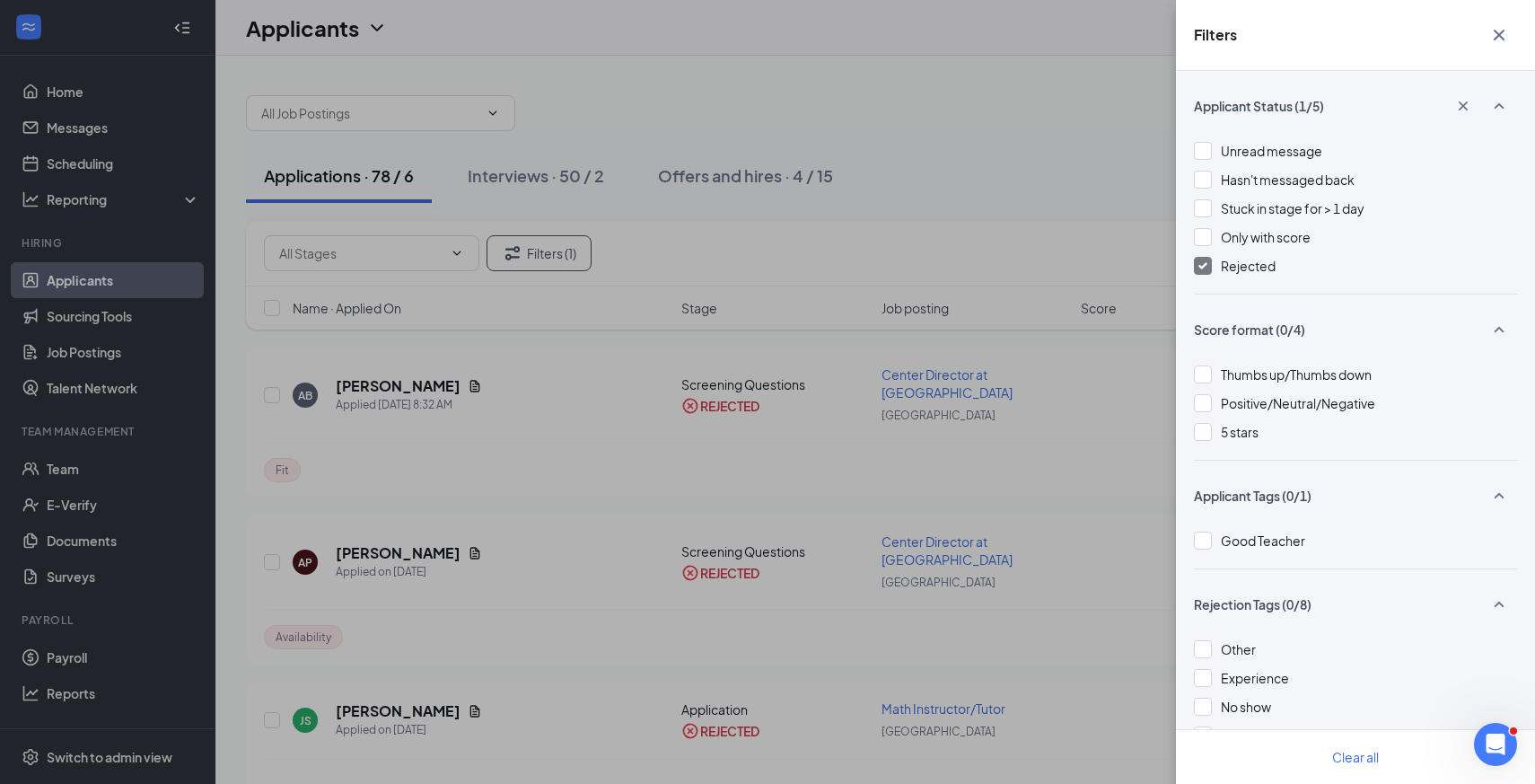
click at [950, 443] on div "Filters Applicant Status (1/5) Unread message Hasn't messaged back Stuck in sta…" at bounding box center [767, 392] width 1535 height 784
click at [567, 397] on div "Filters Applicant Status (1/5) Unread message Hasn't messaged back Stuck in sta…" at bounding box center [767, 392] width 1535 height 784
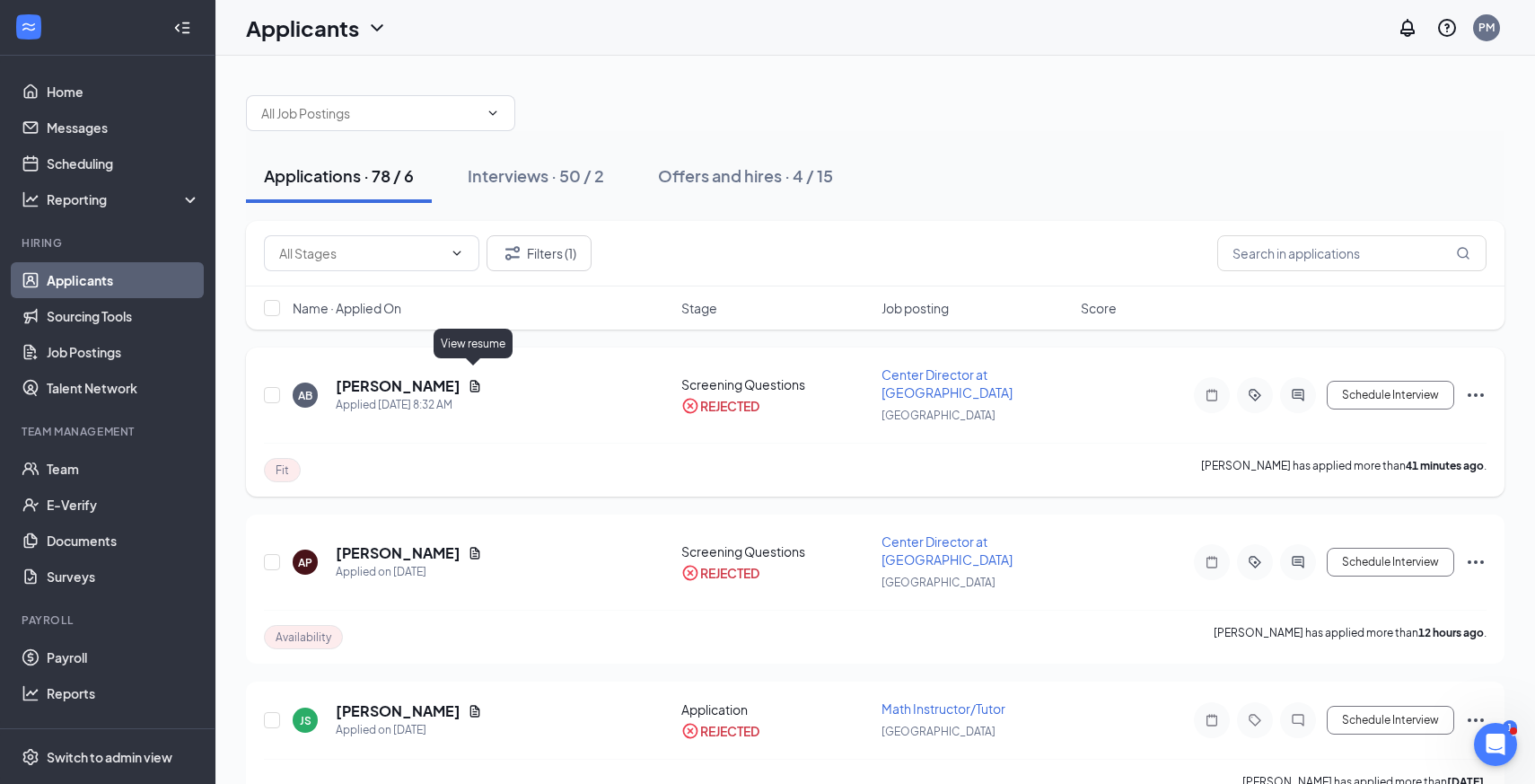
click at [480, 379] on icon "Document" at bounding box center [475, 386] width 14 height 14
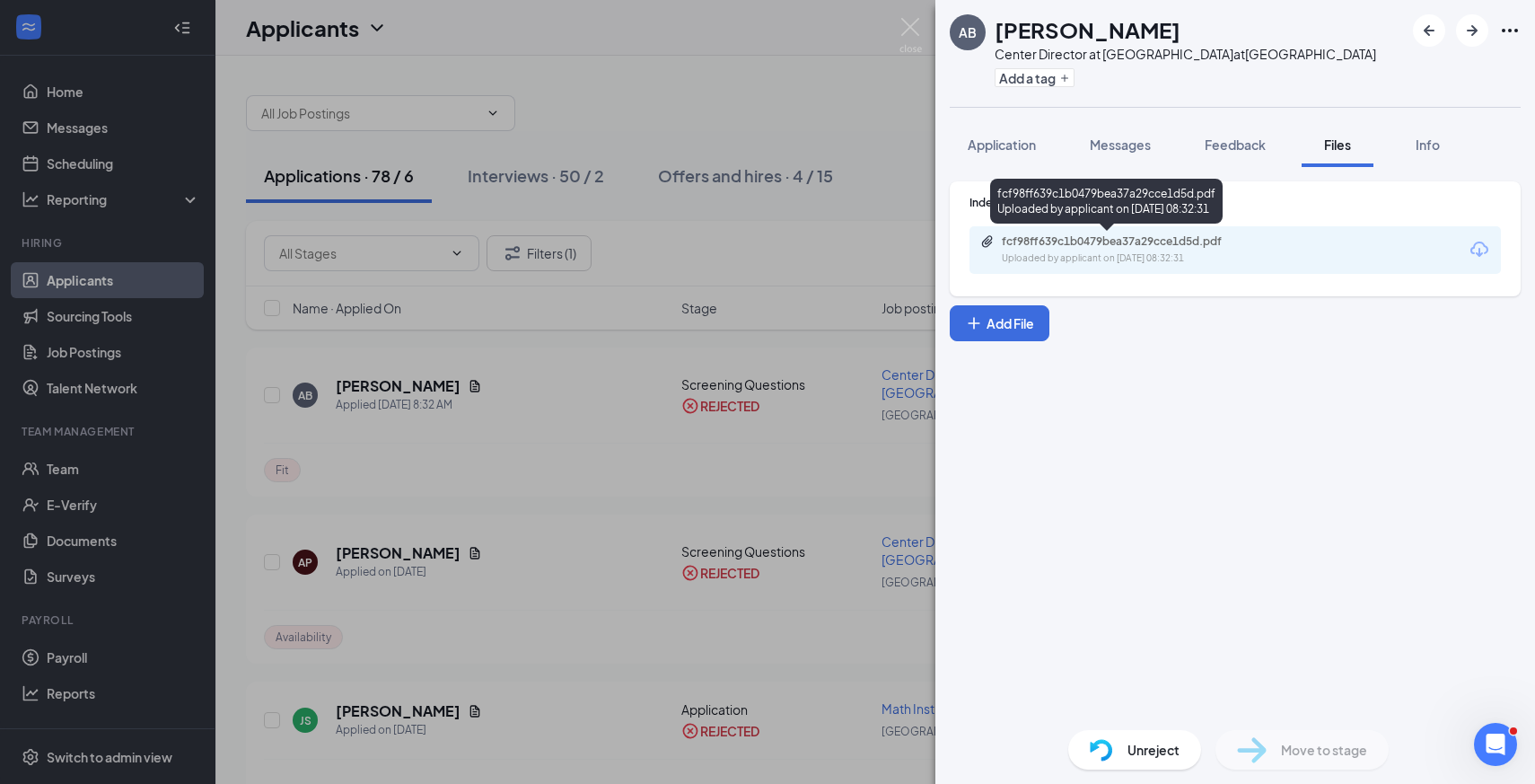
click at [1083, 270] on div "fcf98ff639c1b0479bea37a29cce1d5d.pdf Uploaded by applicant on [DATE] 08:32:31" at bounding box center [1236, 250] width 532 height 48
click at [1094, 254] on div "Uploaded by applicant on [DATE] 08:32:31" at bounding box center [1137, 259] width 270 height 14
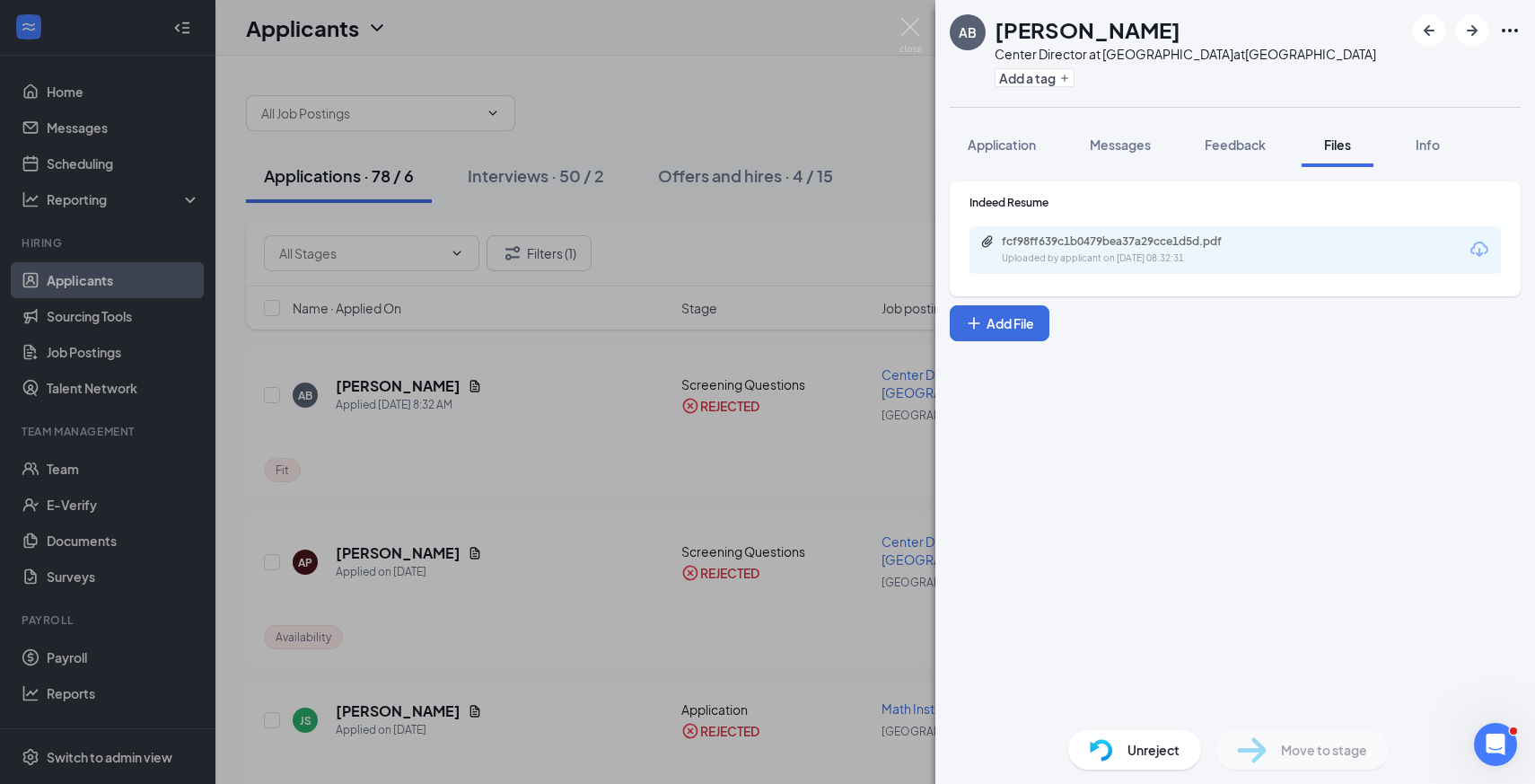
click at [892, 82] on div "[PERSON_NAME] Bedingfield Center Director at Mathnasium at [GEOGRAPHIC_DATA] Ad…" at bounding box center [767, 392] width 1535 height 784
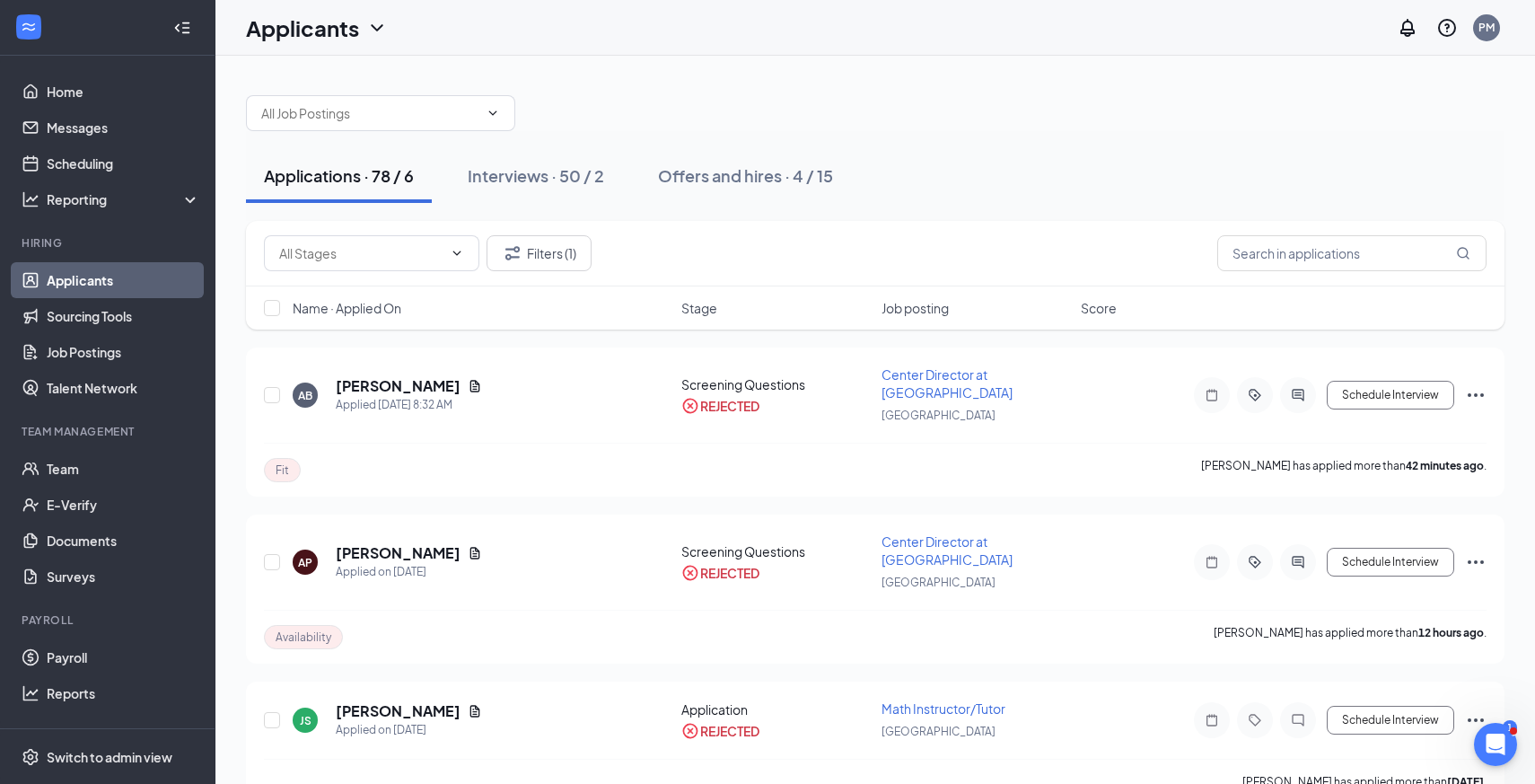
click at [370, 190] on button "Applications · 78 / 6" at bounding box center [339, 176] width 186 height 54
click at [559, 260] on button "Filters (1)" at bounding box center [539, 253] width 105 height 36
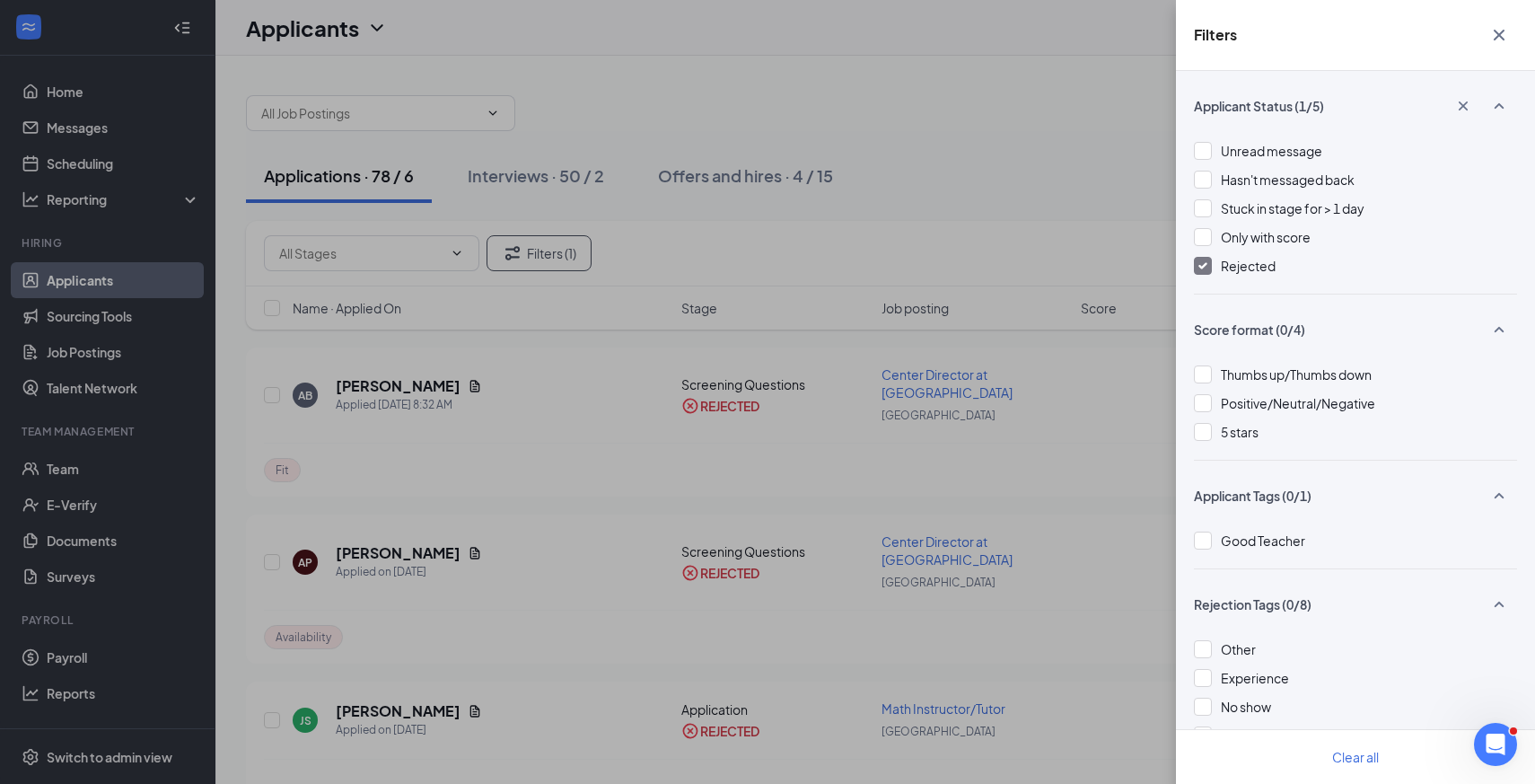
click at [1256, 274] on div "Rejected" at bounding box center [1248, 266] width 55 height 20
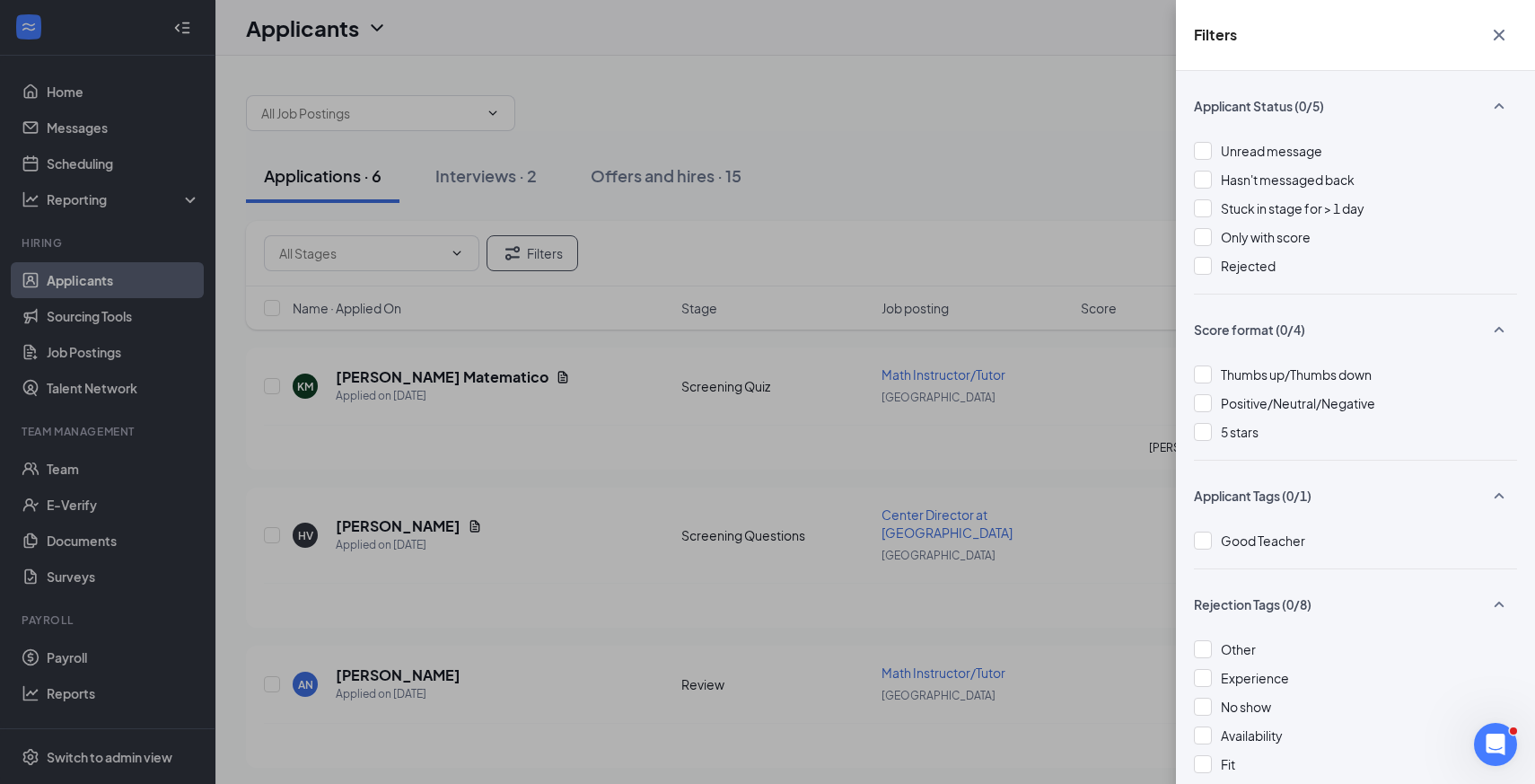
click at [1040, 264] on div "Filters Applicant Status (0/5) Unread message Hasn't messaged back Stuck in sta…" at bounding box center [767, 392] width 1535 height 784
click at [623, 414] on div "Filters Applicant Status (0/5) Unread message Hasn't messaged back Stuck in sta…" at bounding box center [767, 392] width 1535 height 784
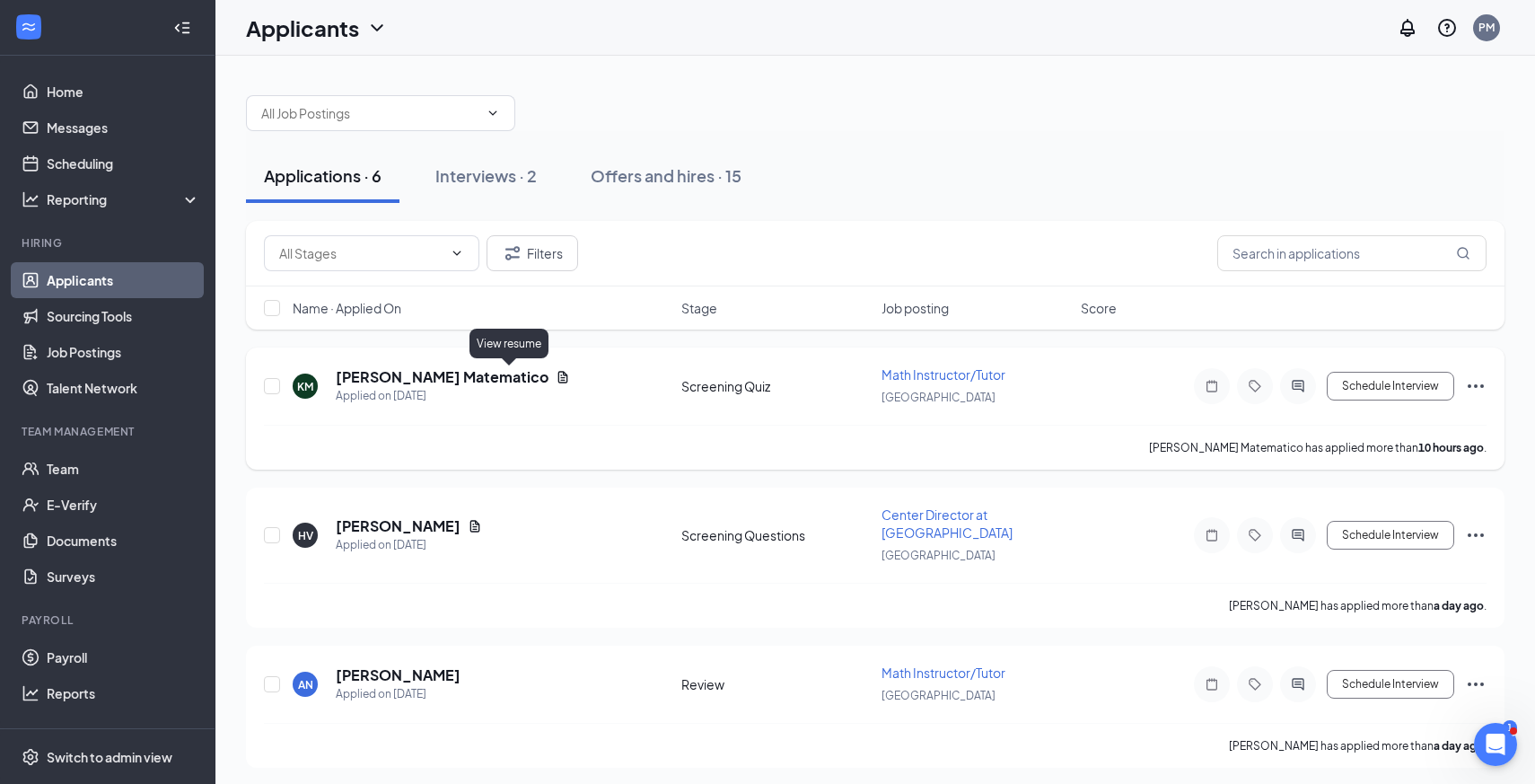
click at [556, 380] on icon "Document" at bounding box center [563, 377] width 14 height 14
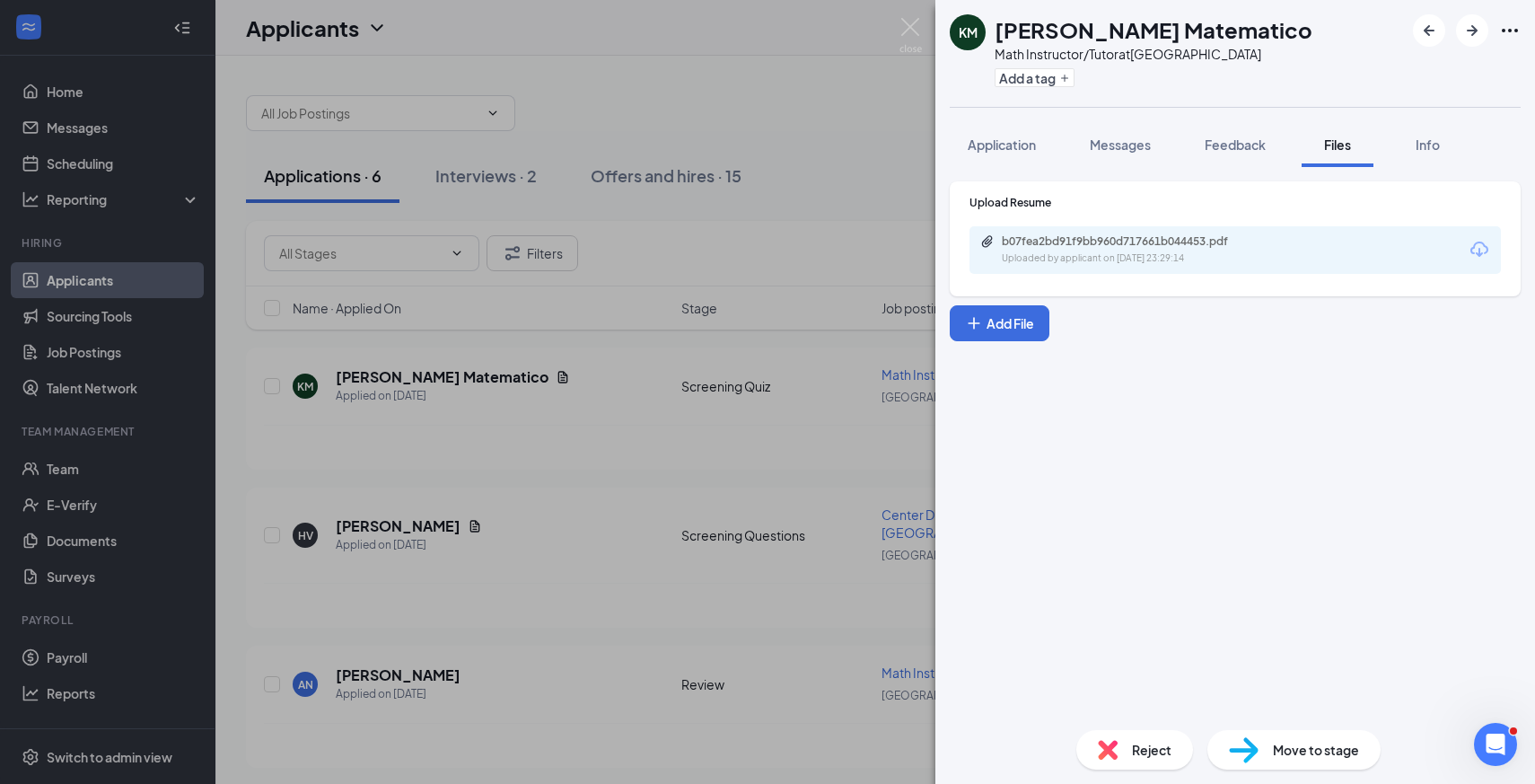
click at [1046, 272] on div "b07fea2bd91f9bb960d717661b044453.pdf Uploaded by applicant on [DATE] 23:29:14" at bounding box center [1236, 250] width 532 height 48
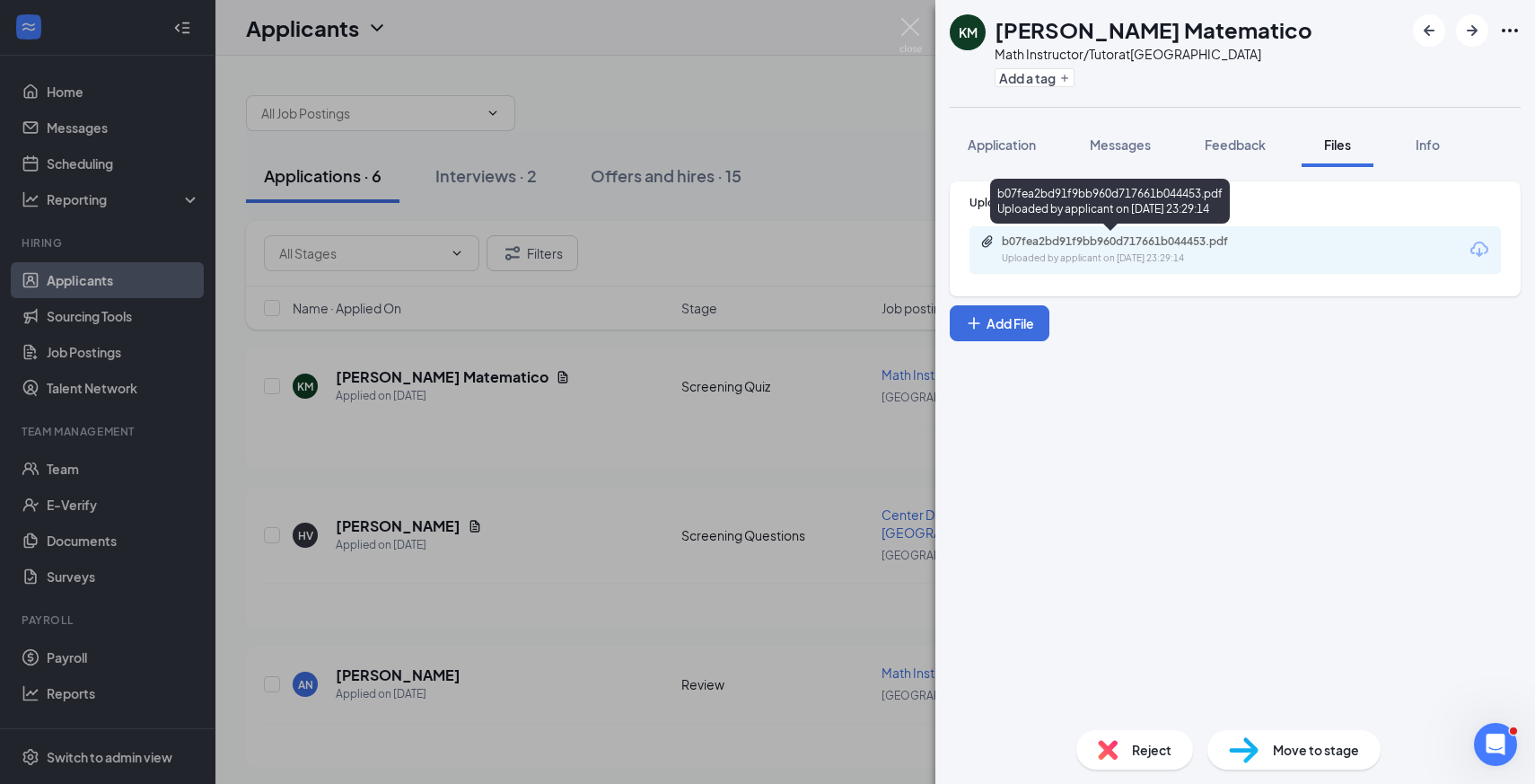
click at [1065, 250] on div "b07fea2bd91f9bb960d717661b044453.pdf Uploaded by applicant on [DATE] 23:29:14" at bounding box center [1126, 250] width 291 height 32
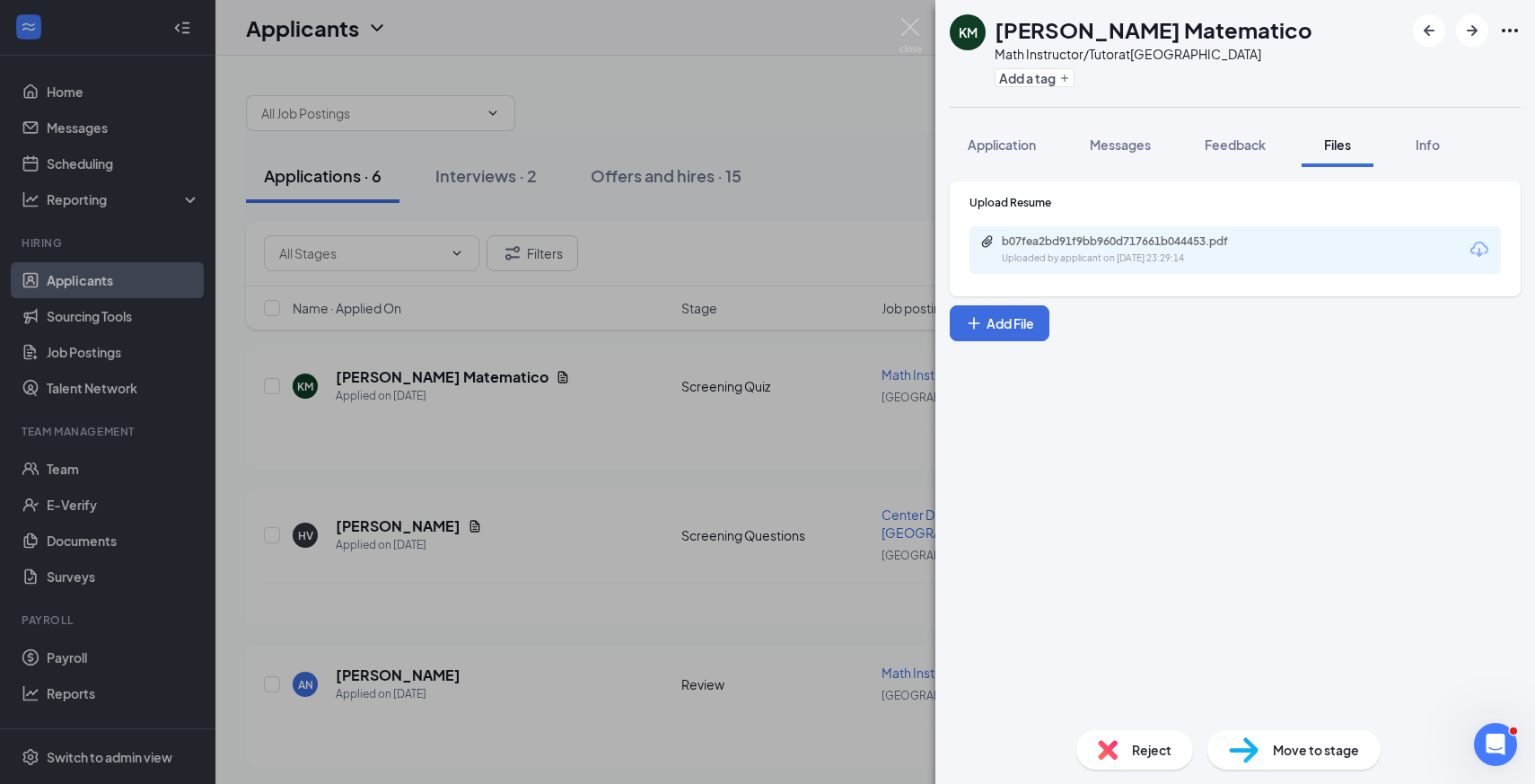
click at [863, 201] on div "KM [PERSON_NAME] Matematico Math Instructor/Tutor at [GEOGRAPHIC_DATA] Add a ta…" at bounding box center [767, 392] width 1535 height 784
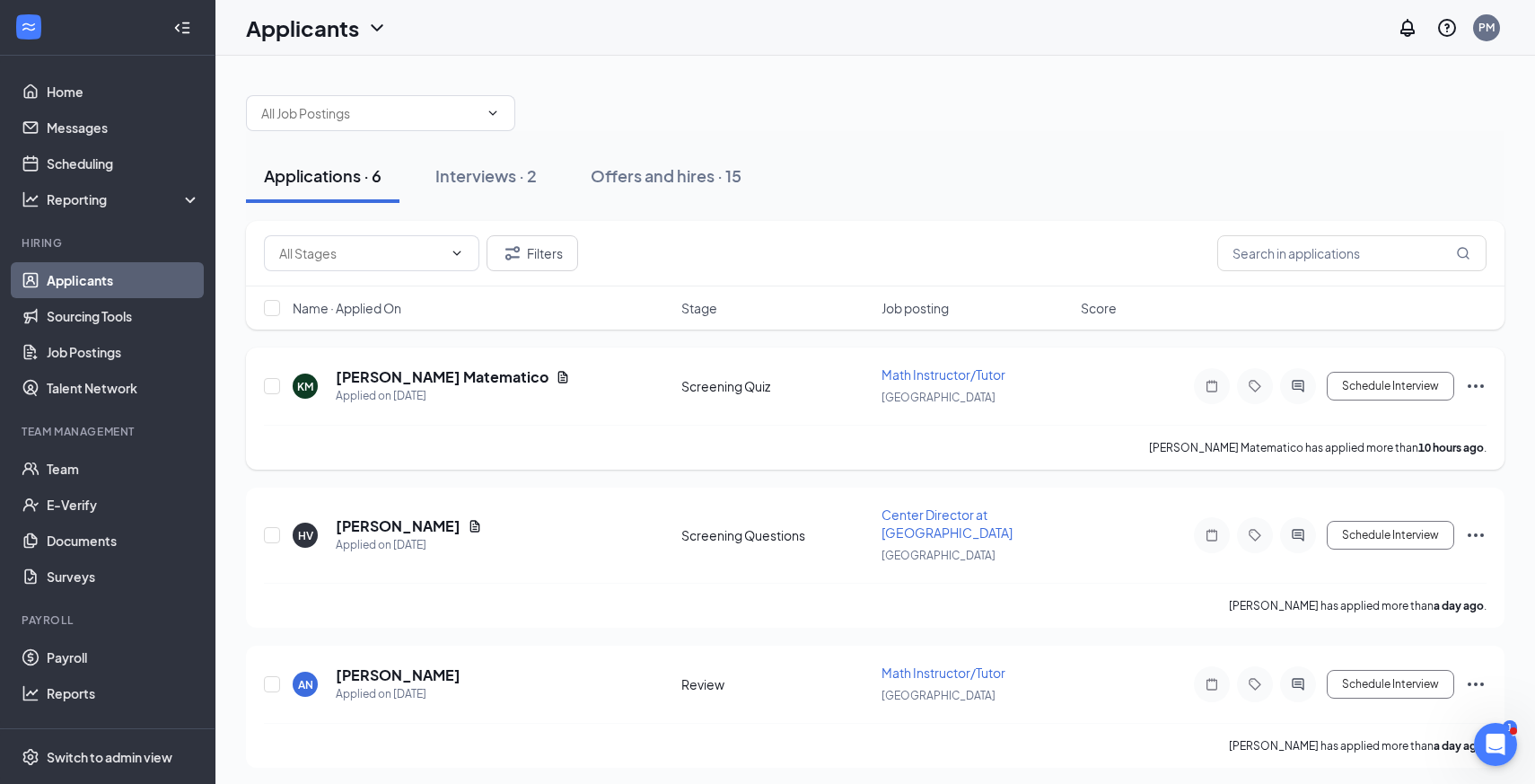
click at [1481, 386] on icon "Ellipses" at bounding box center [1476, 386] width 22 height 22
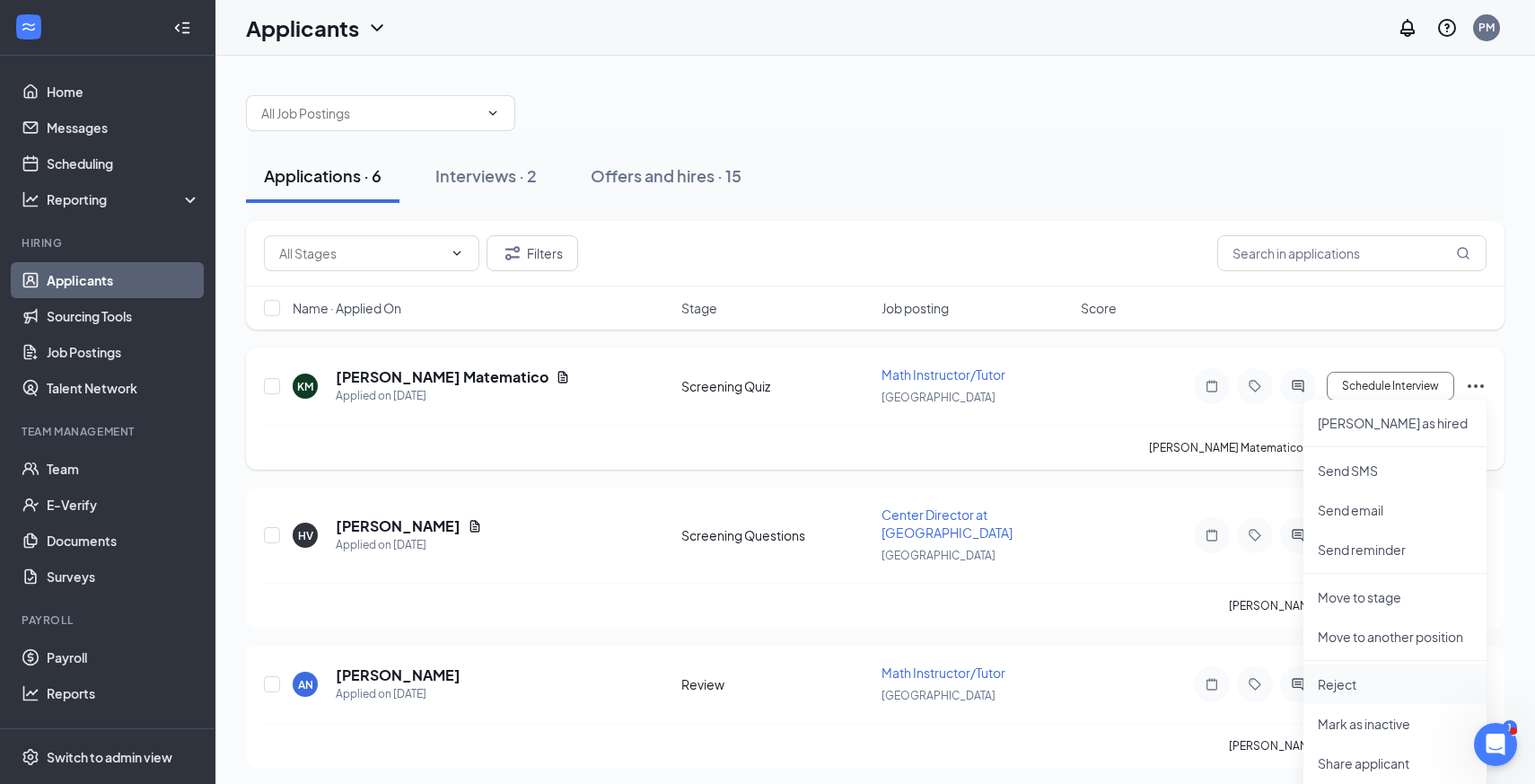
click at [1354, 682] on p "Reject" at bounding box center [1394, 684] width 154 height 18
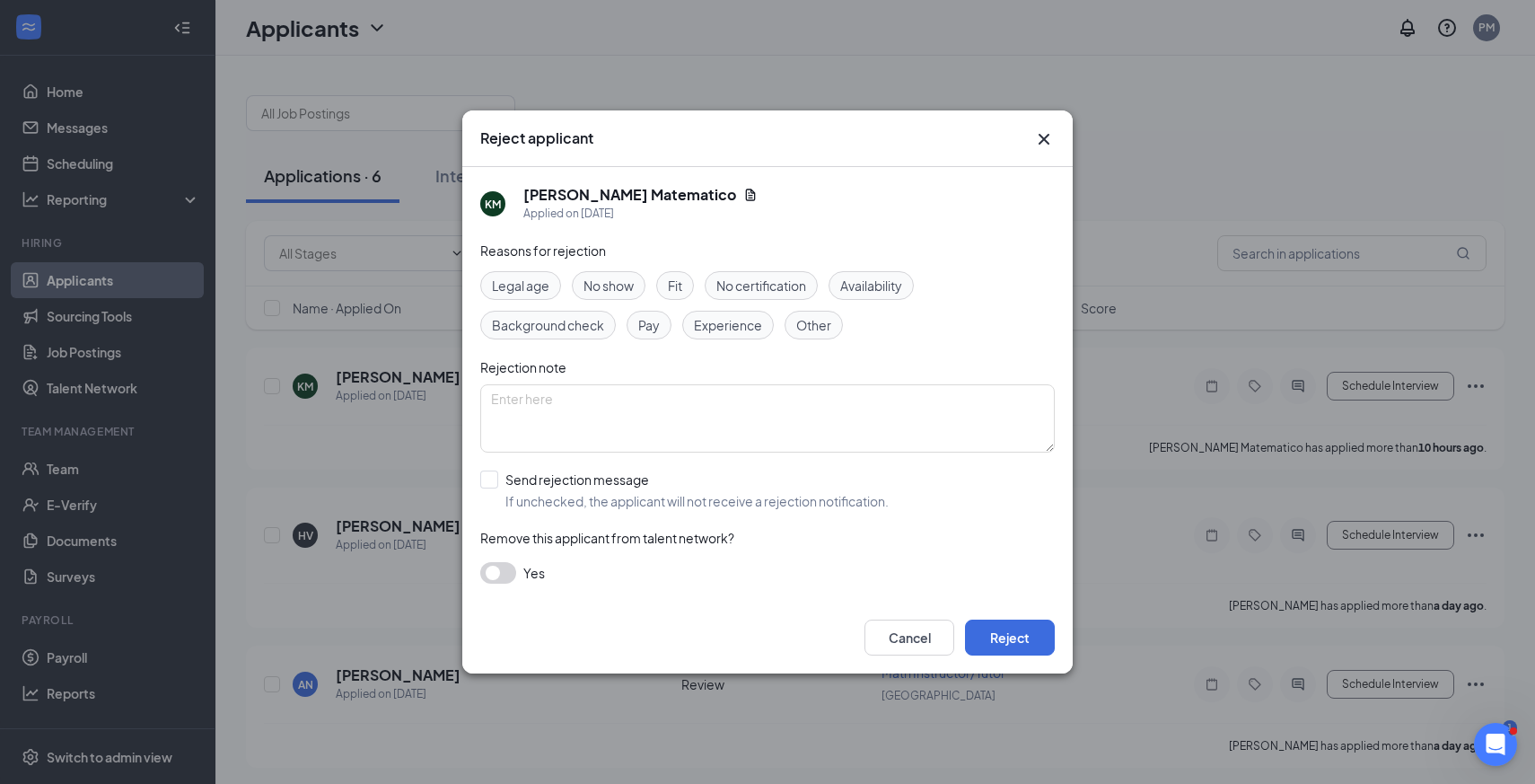
click at [886, 287] on span "Availability" at bounding box center [871, 286] width 62 height 20
click at [1028, 645] on button "Reject" at bounding box center [1010, 637] width 90 height 36
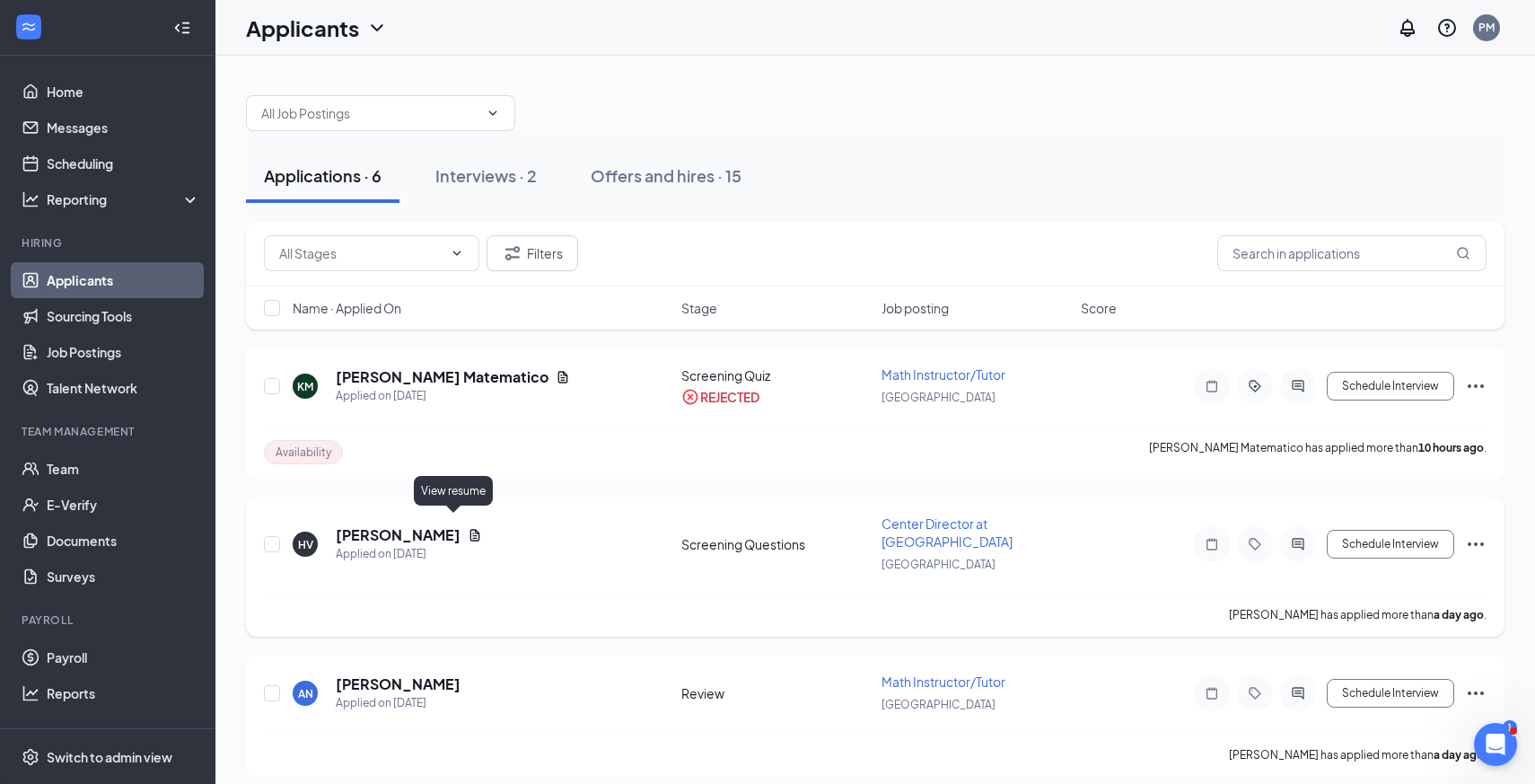
click at [468, 528] on icon "Document" at bounding box center [475, 535] width 14 height 14
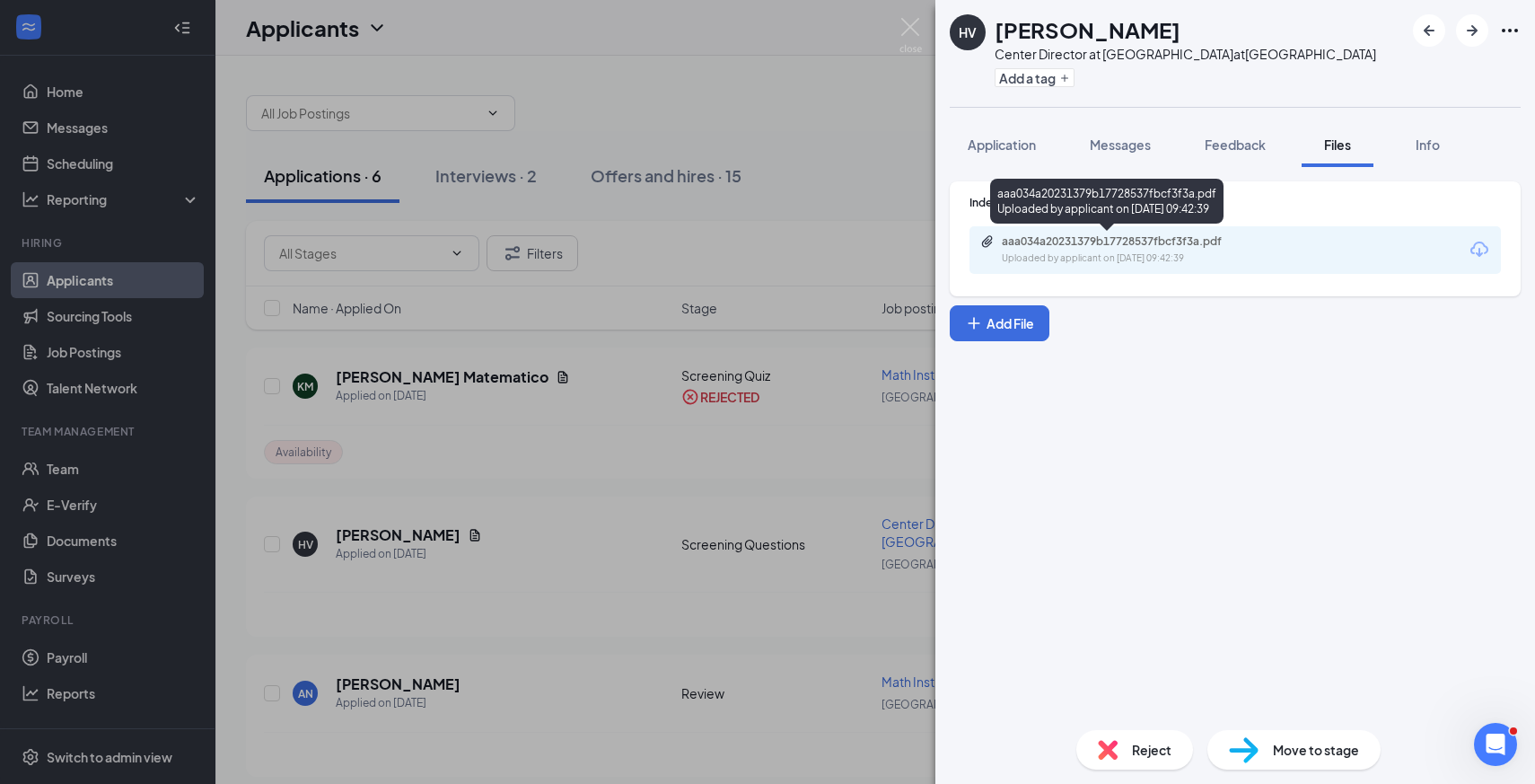
click at [1074, 248] on div "aaa034a20231379b17728537fbcf3f3a.pdf" at bounding box center [1128, 242] width 251 height 14
